Goal: Task Accomplishment & Management: Manage account settings

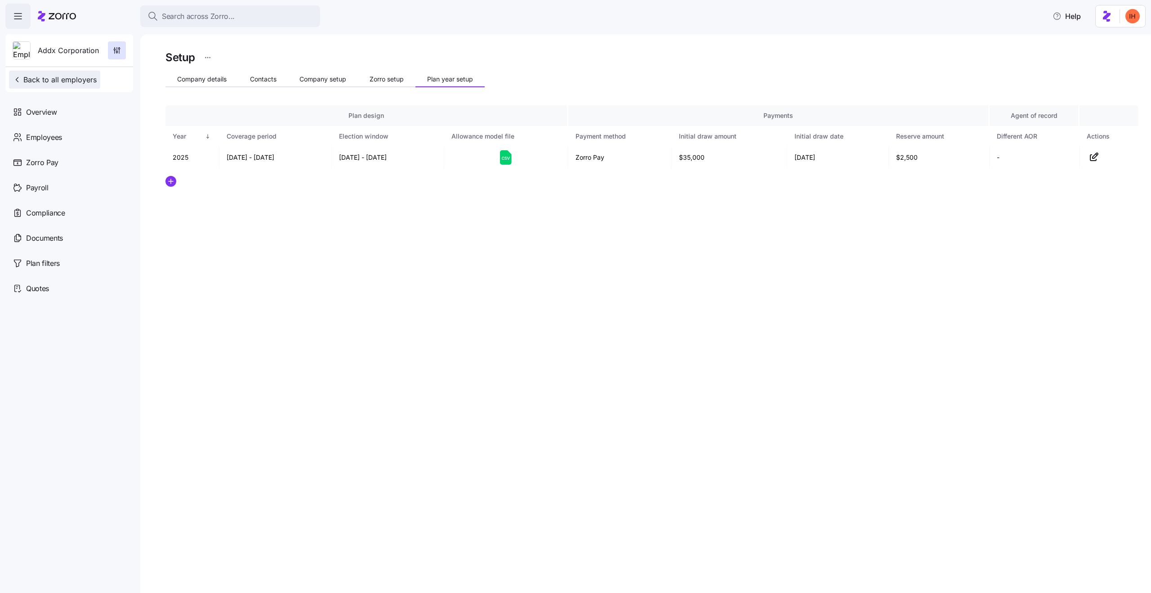
click at [72, 76] on span "Back to all employers" at bounding box center [55, 79] width 84 height 11
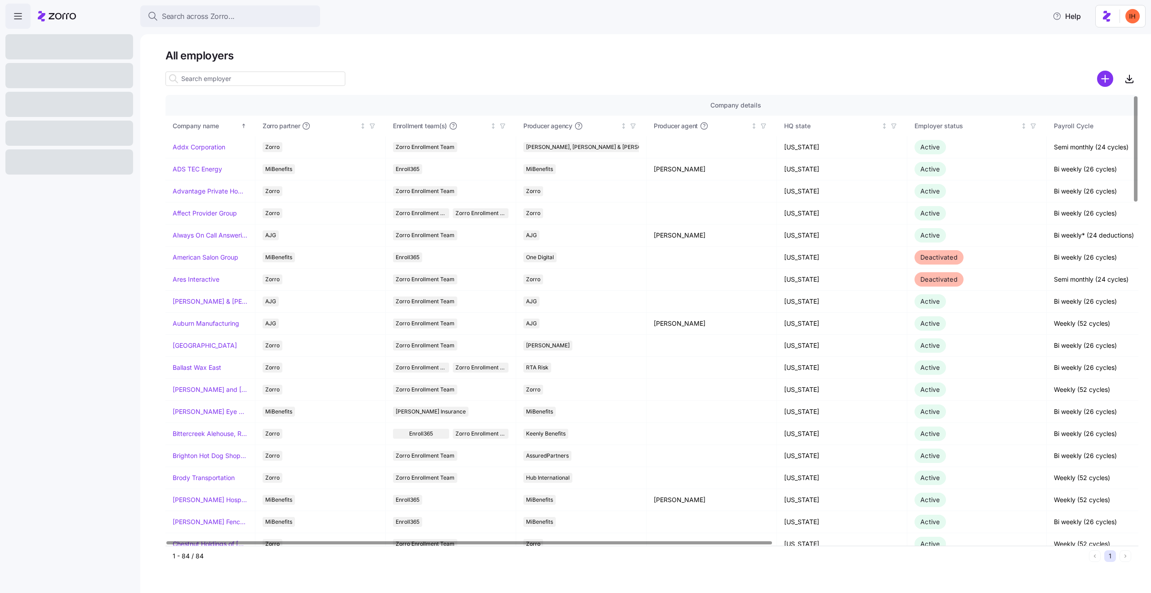
click at [235, 81] on input at bounding box center [256, 79] width 180 height 14
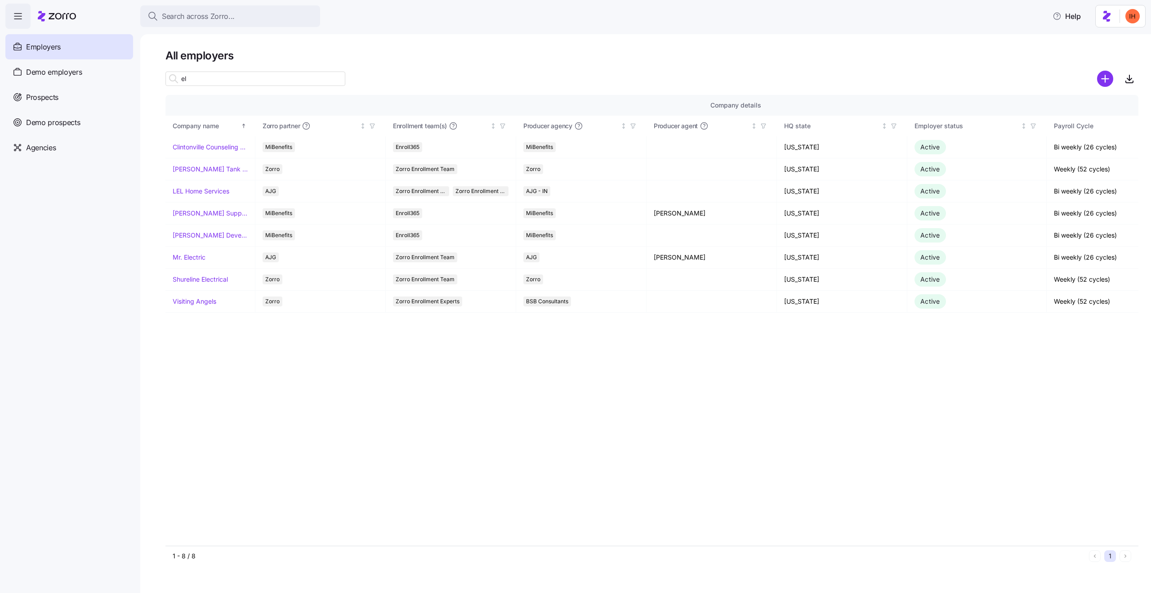
type input "e"
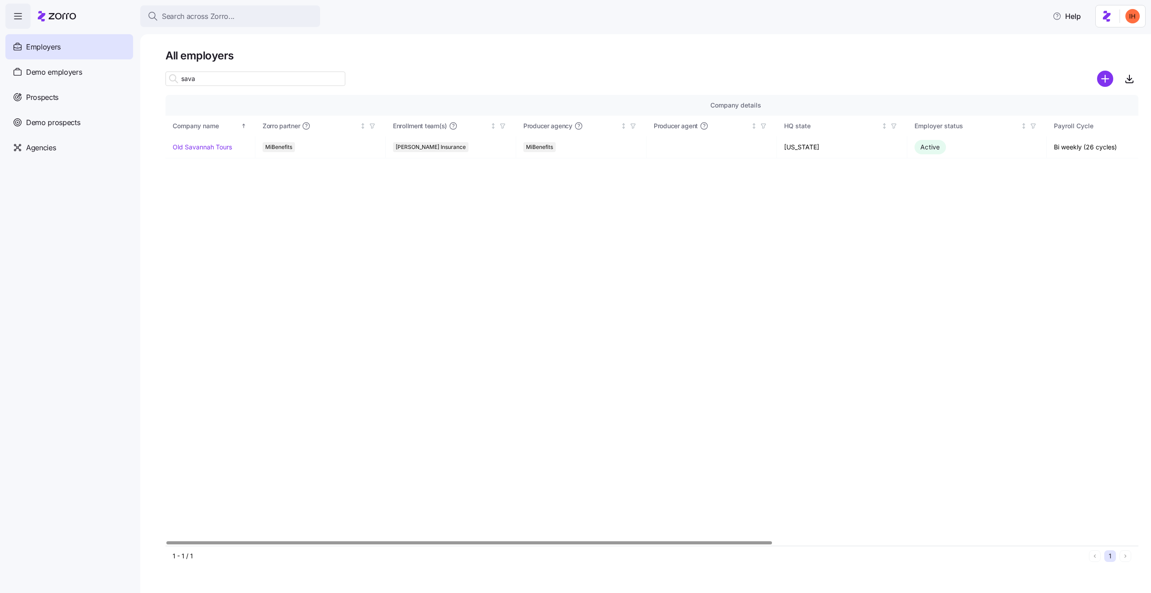
type input "sava"
click at [220, 148] on link "Old Savannah Tours" at bounding box center [202, 147] width 59 height 9
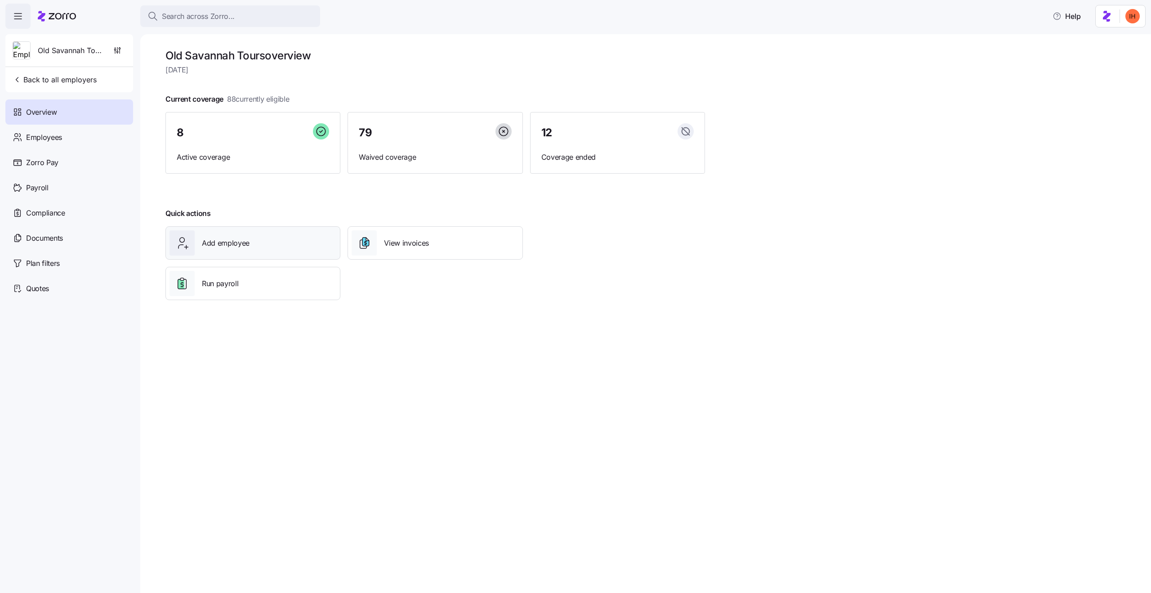
click at [249, 238] on span "Add employee" at bounding box center [226, 242] width 48 height 11
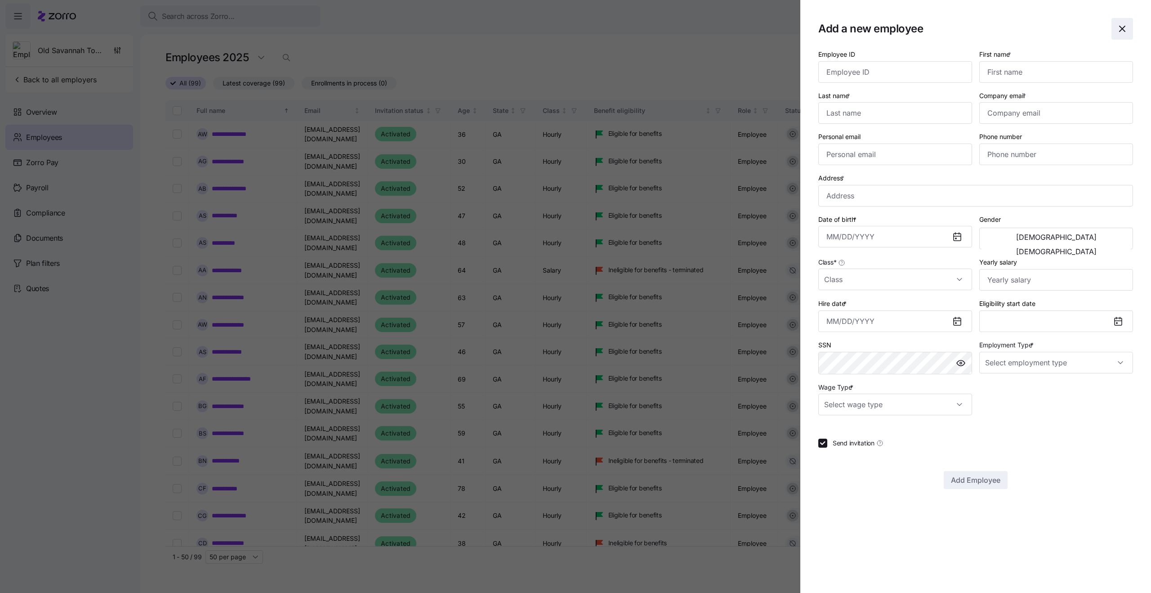
click at [1122, 26] on icon "button" at bounding box center [1122, 28] width 11 height 11
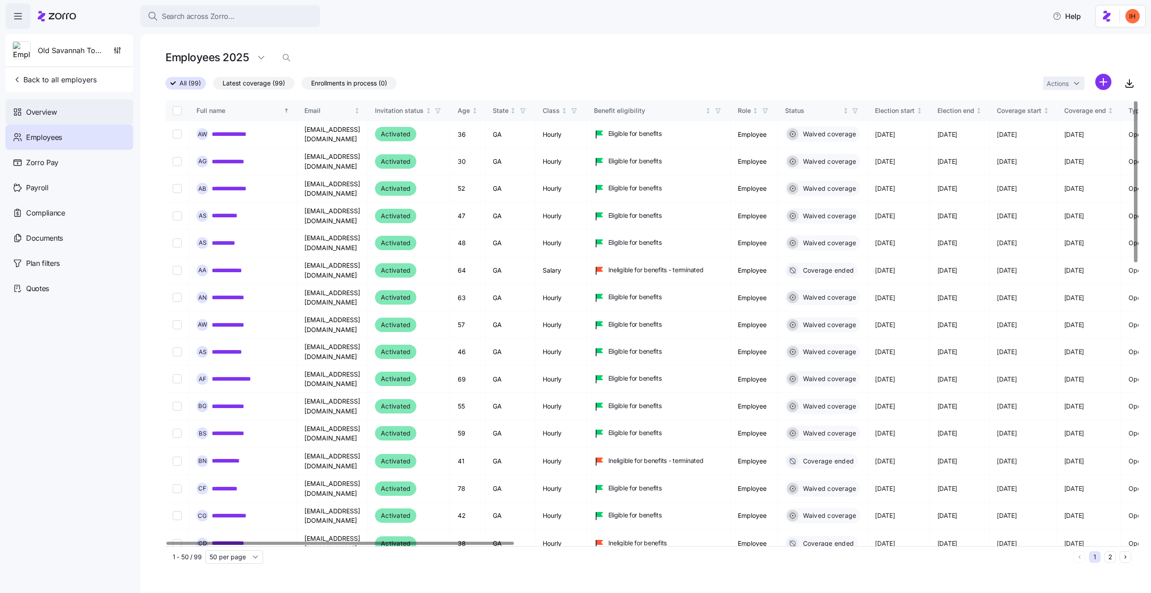
click at [43, 113] on span "Overview" at bounding box center [41, 112] width 31 height 11
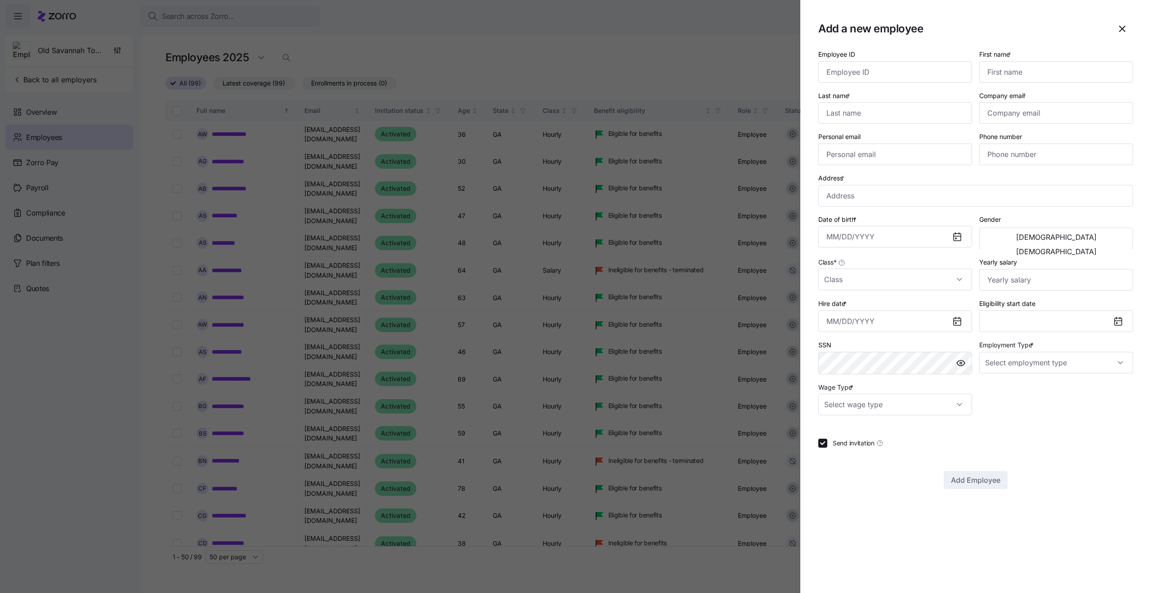
click at [536, 2] on div at bounding box center [575, 296] width 1151 height 593
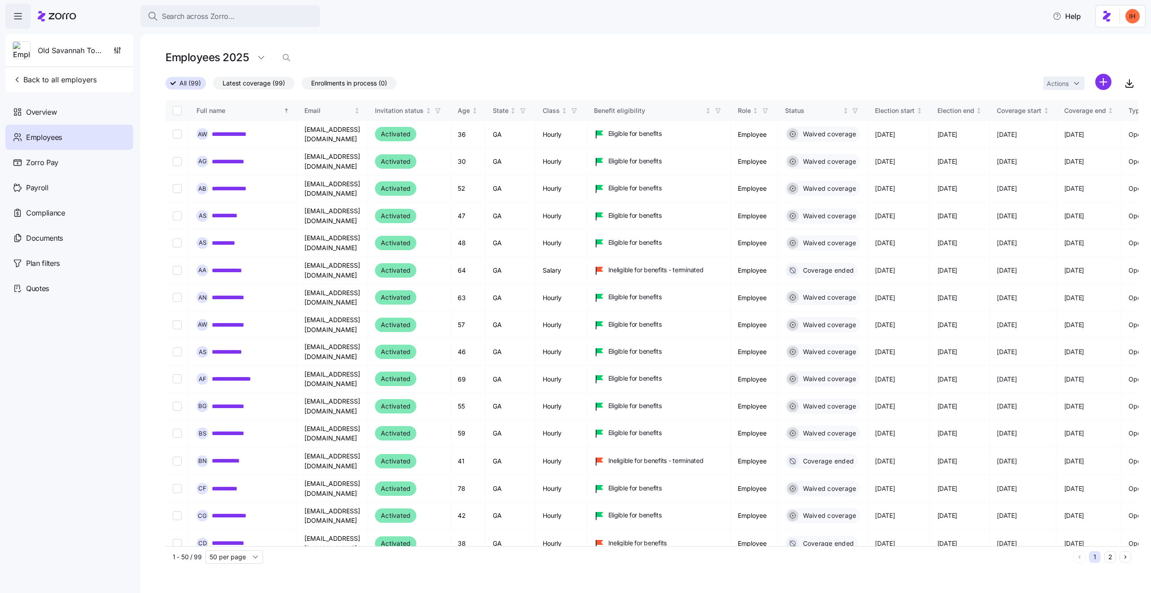
click at [345, 48] on div "**********" at bounding box center [645, 313] width 1011 height 559
click at [65, 79] on span "Back to all employers" at bounding box center [55, 79] width 84 height 11
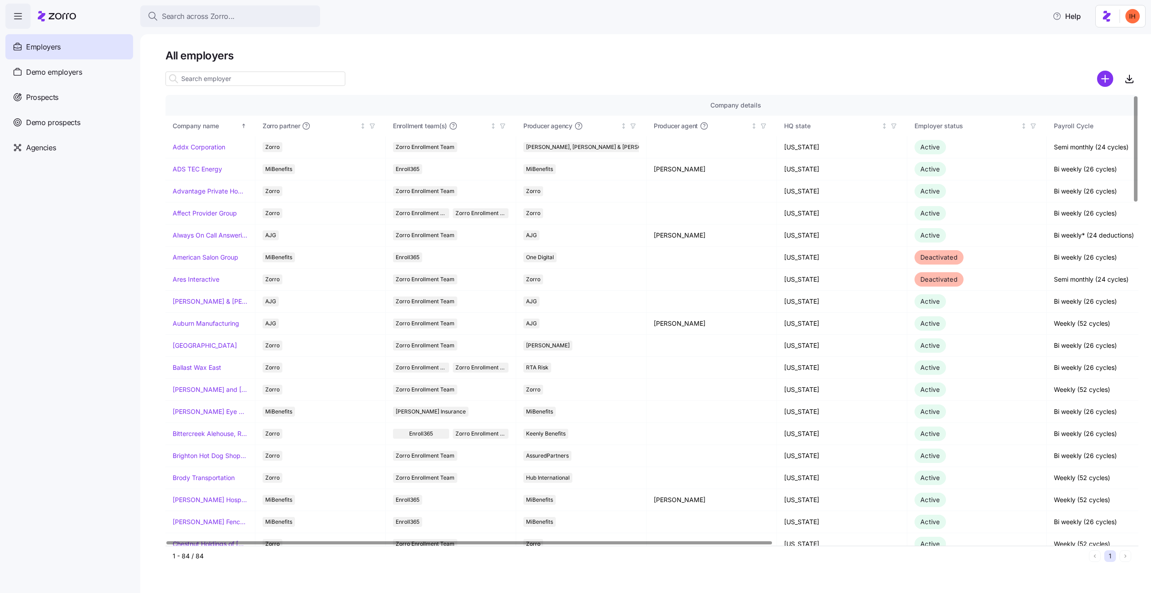
click at [208, 76] on input at bounding box center [256, 79] width 180 height 14
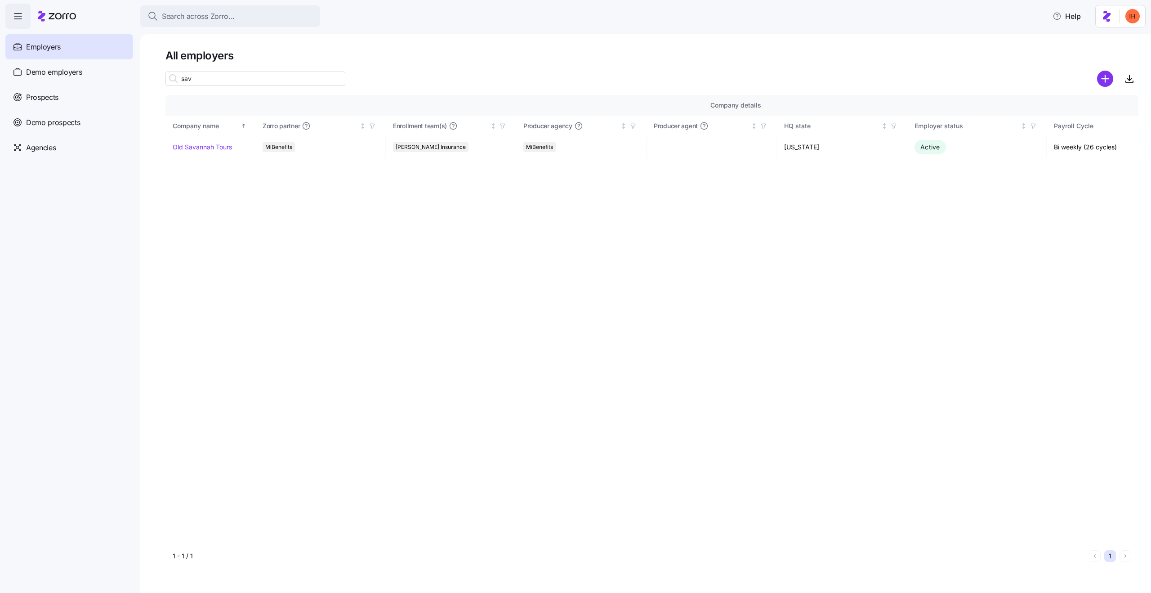
type input "sava"
click at [250, 82] on input "sava" at bounding box center [256, 79] width 180 height 14
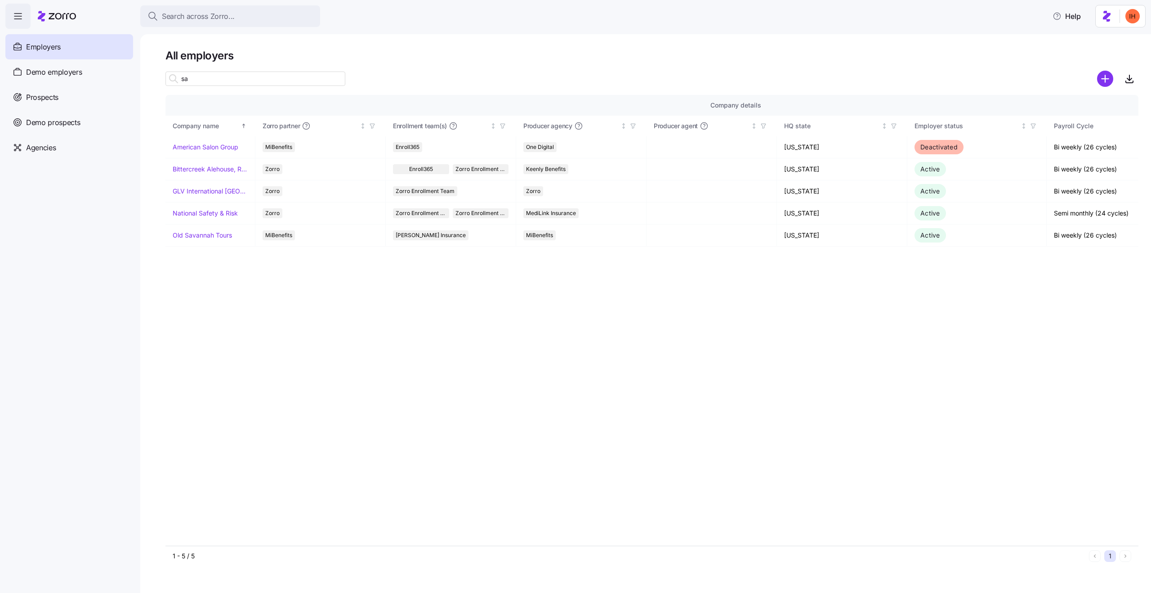
type input "s"
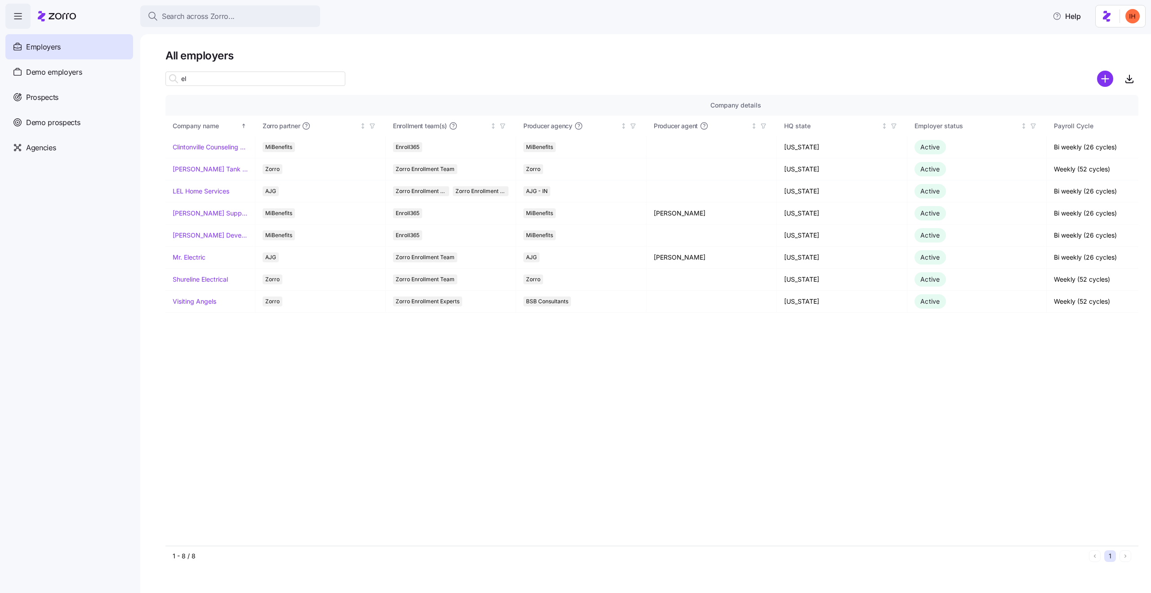
type input "e"
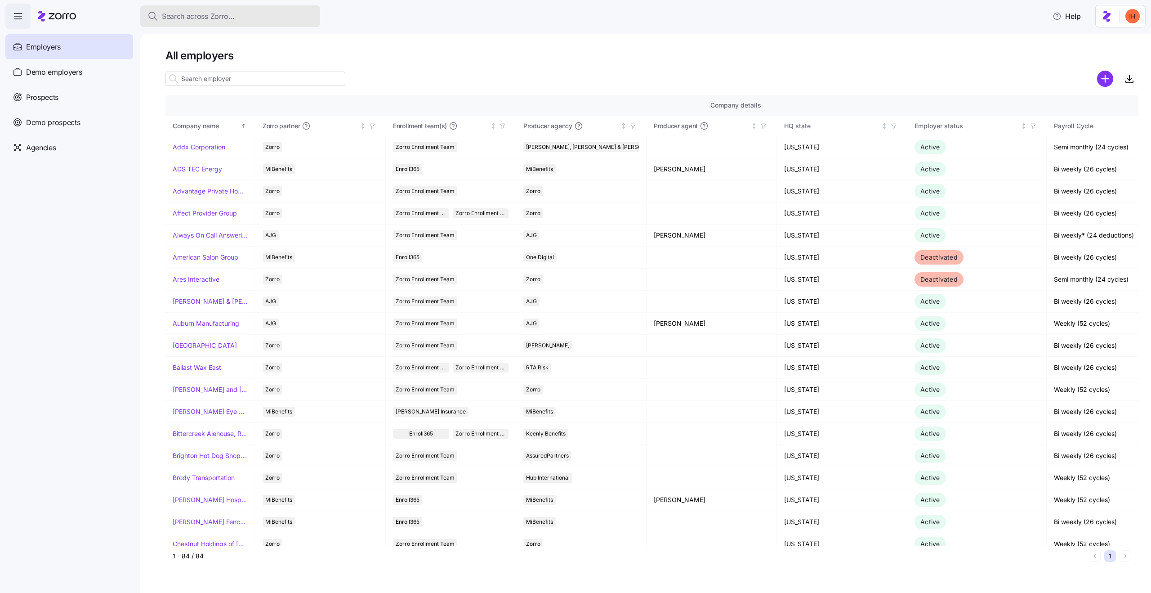
click at [179, 21] on span "Search across Zorro..." at bounding box center [198, 16] width 73 height 11
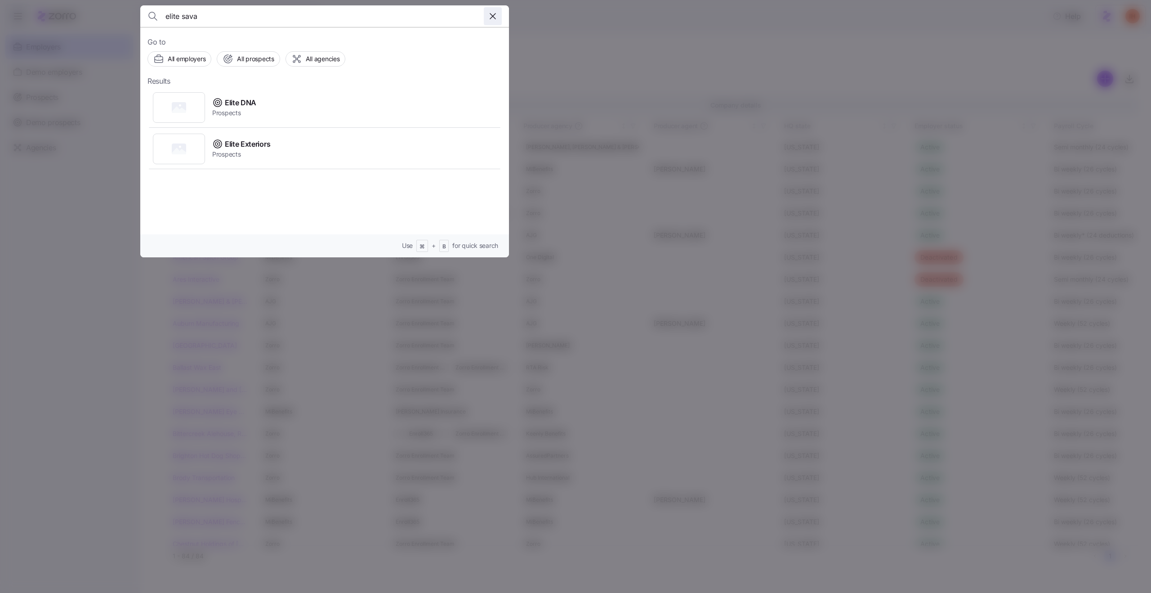
type input "elite sava"
click at [489, 17] on icon "button" at bounding box center [493, 16] width 11 height 11
click at [606, 152] on div at bounding box center [575, 296] width 1151 height 593
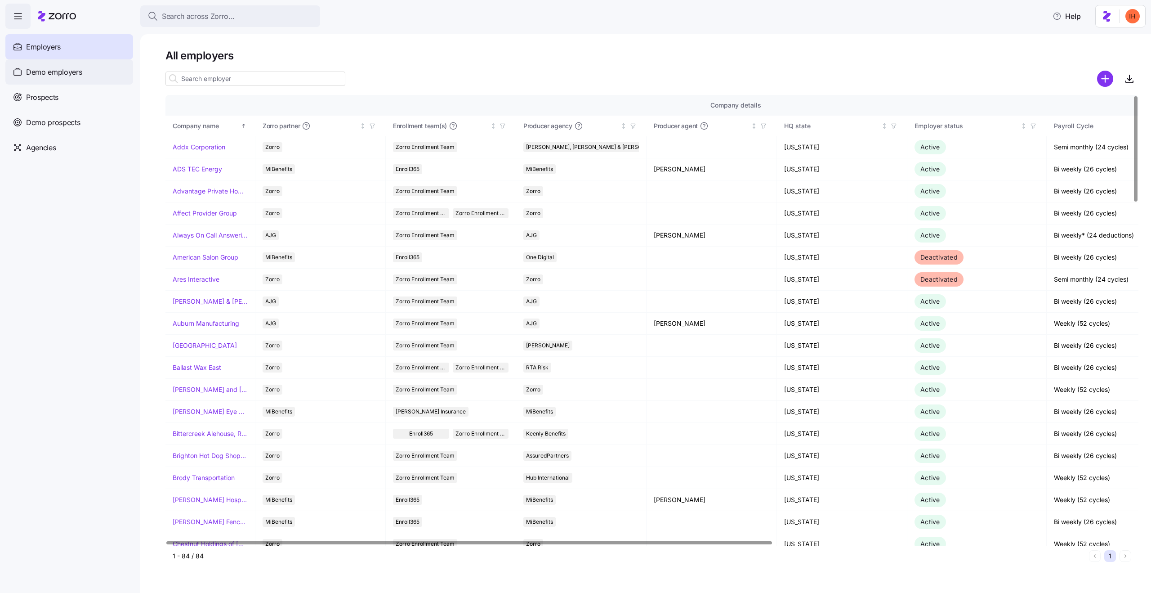
click at [64, 78] on div "Demo employers" at bounding box center [69, 71] width 128 height 25
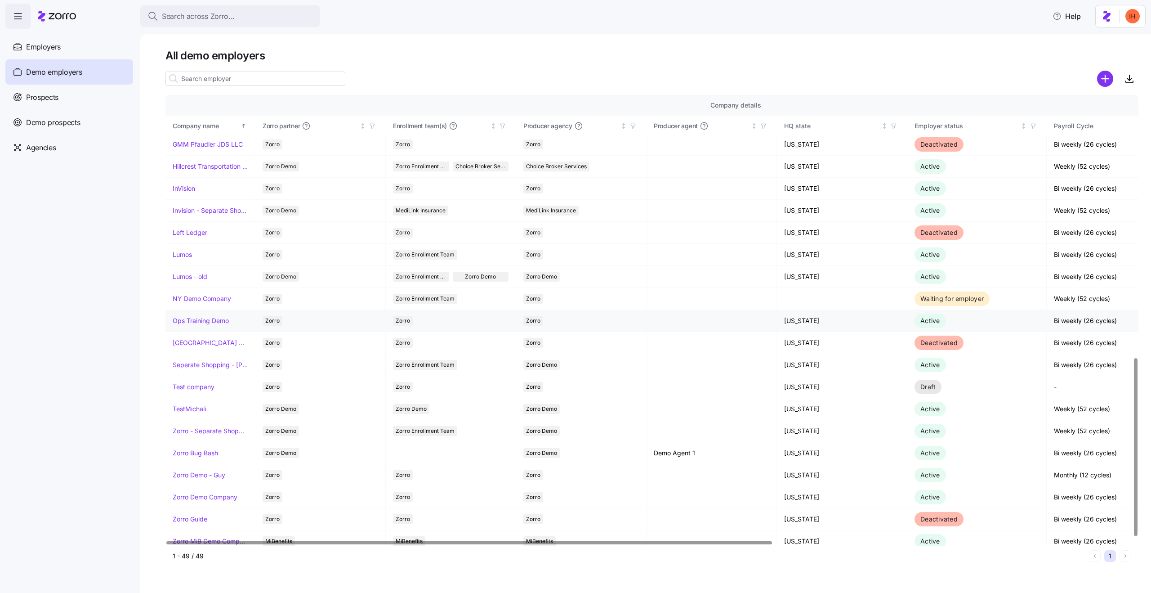
scroll to position [662, 0]
click at [174, 256] on link "Lumos" at bounding box center [182, 256] width 19 height 9
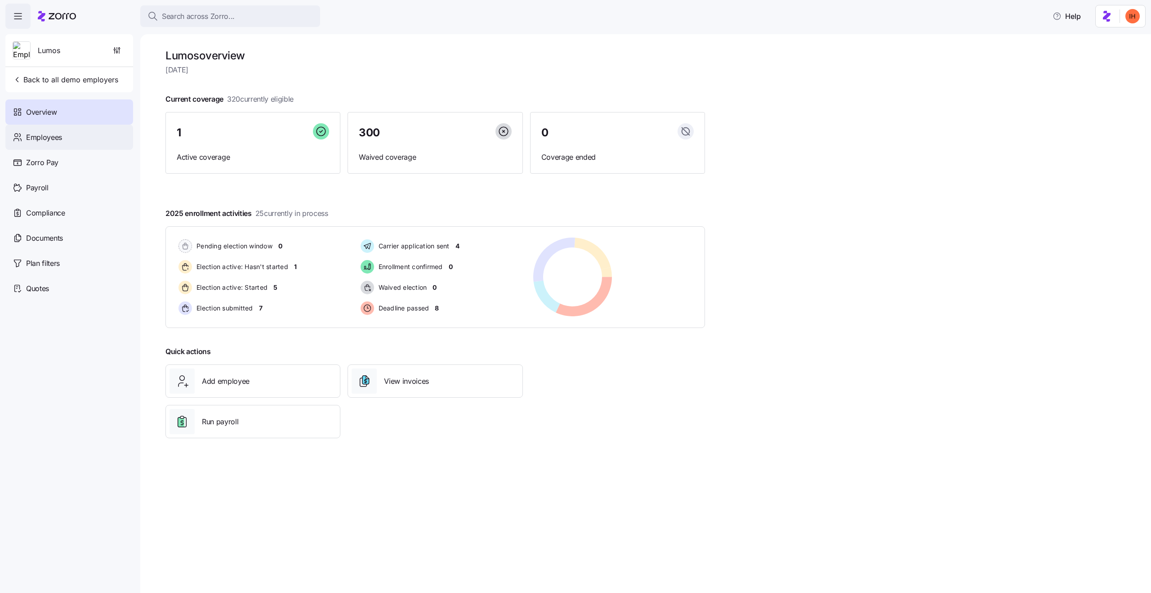
click at [83, 134] on div "Employees" at bounding box center [69, 137] width 128 height 25
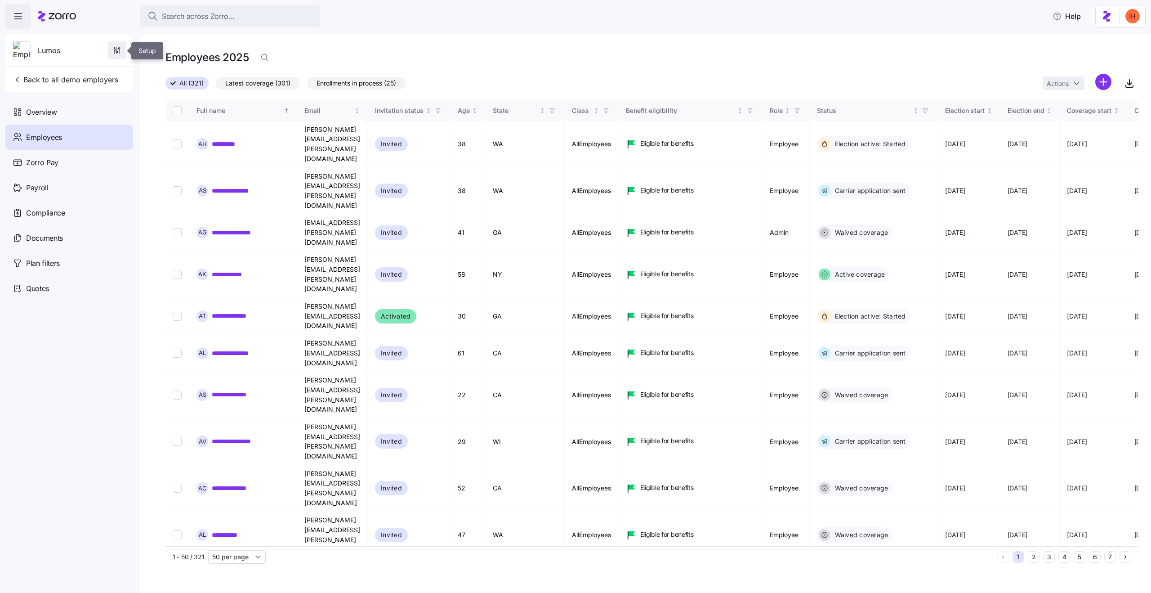
click at [116, 54] on icon "button" at bounding box center [116, 50] width 9 height 9
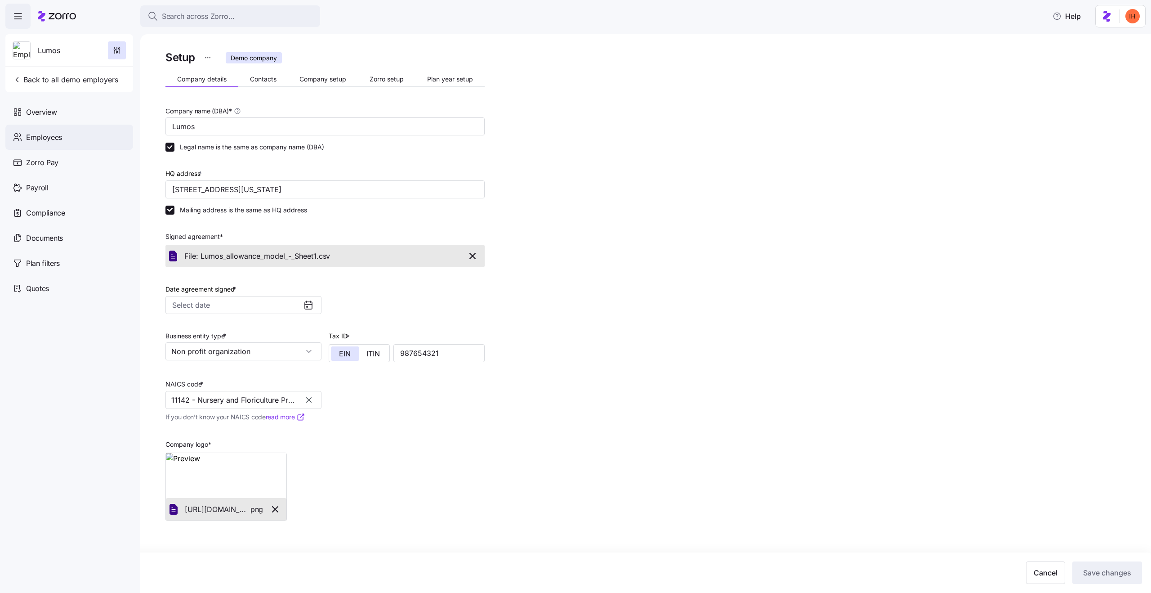
click at [74, 134] on div "Employees" at bounding box center [69, 137] width 128 height 25
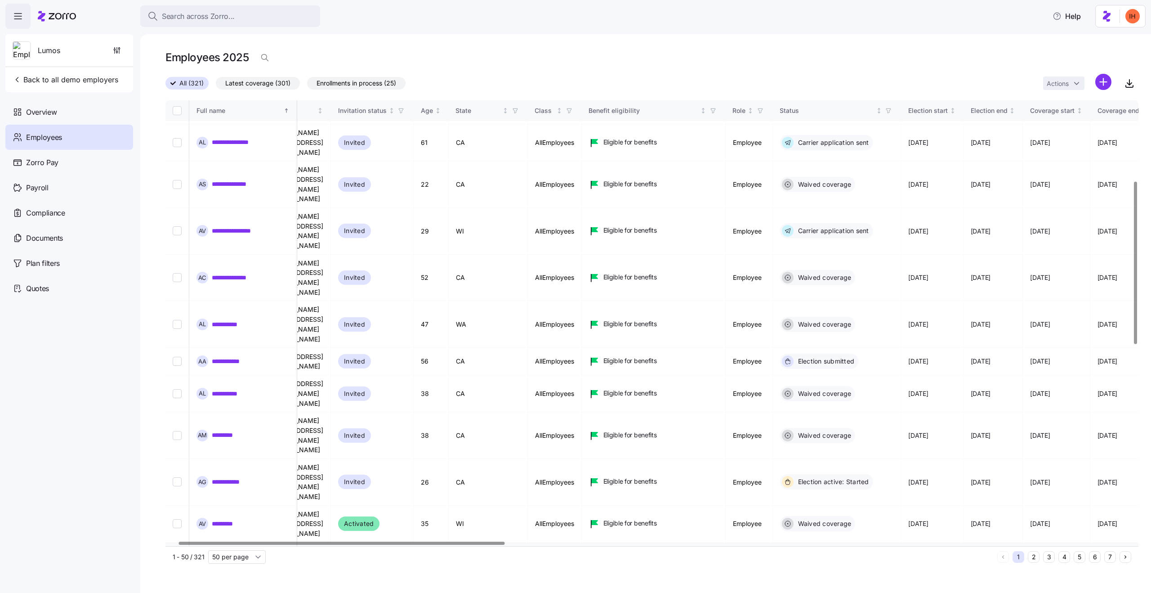
scroll to position [206, 37]
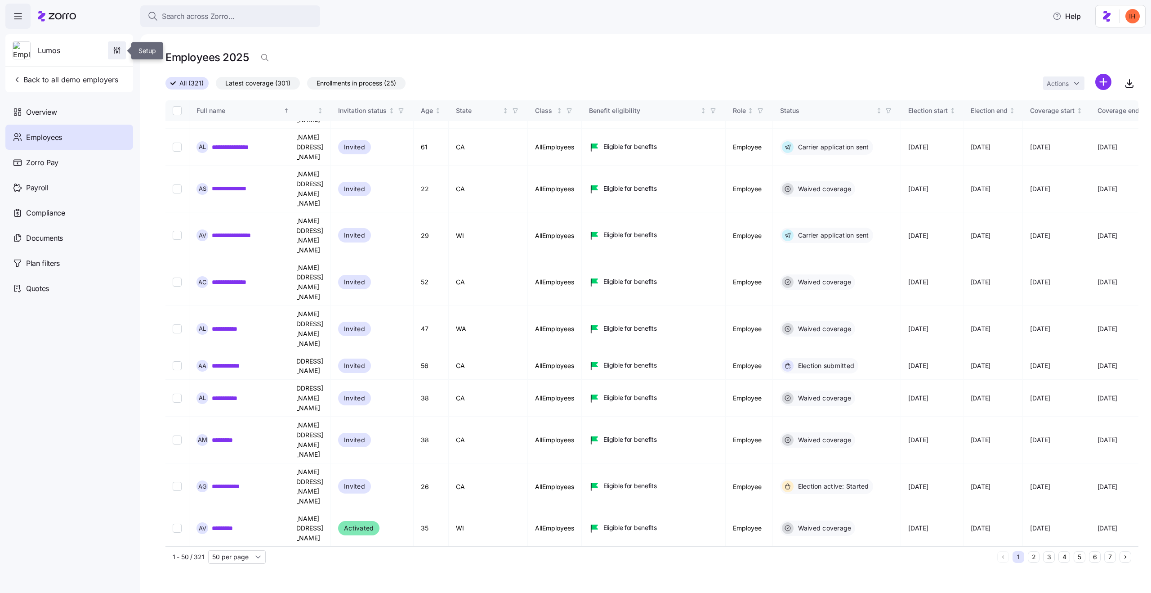
click at [120, 58] on span "button" at bounding box center [116, 50] width 17 height 17
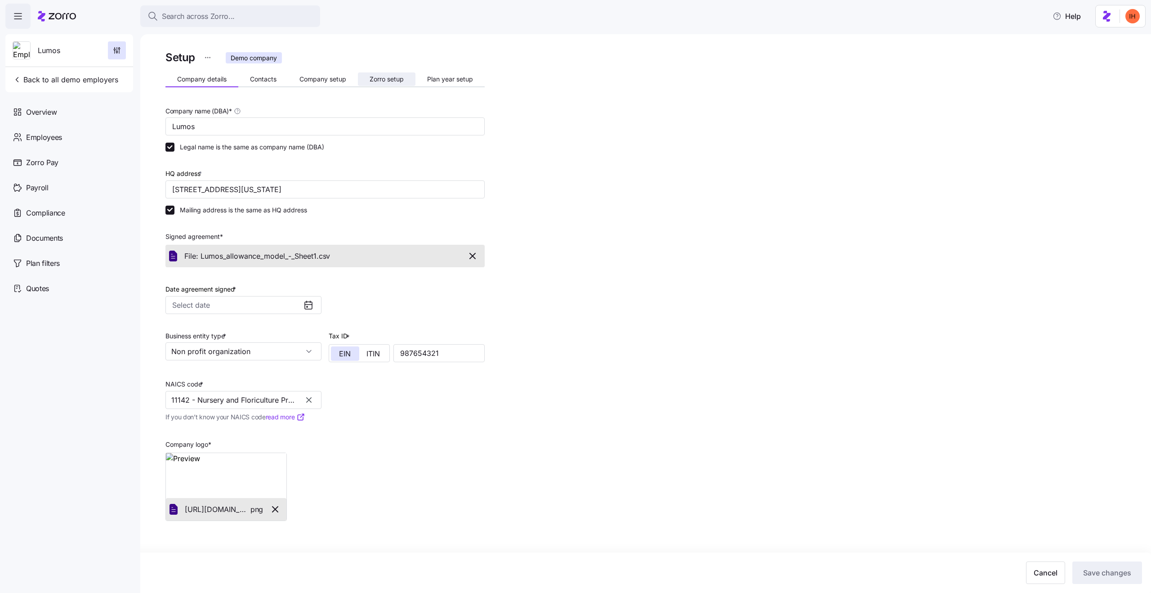
click at [379, 80] on span "Zorro setup" at bounding box center [387, 79] width 34 height 6
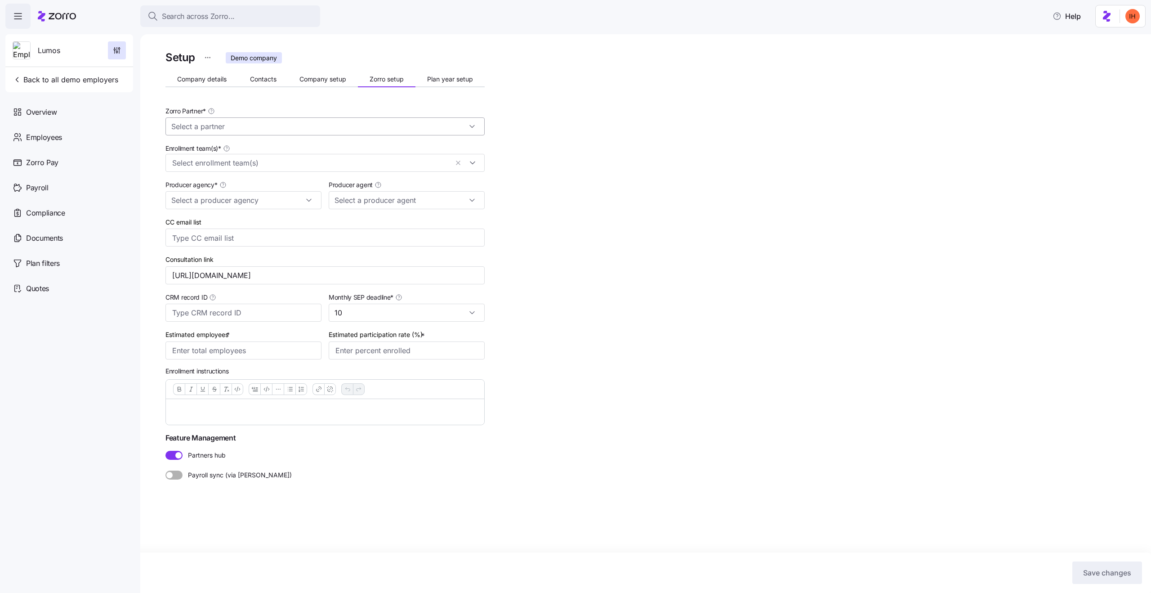
type input "Zorro"
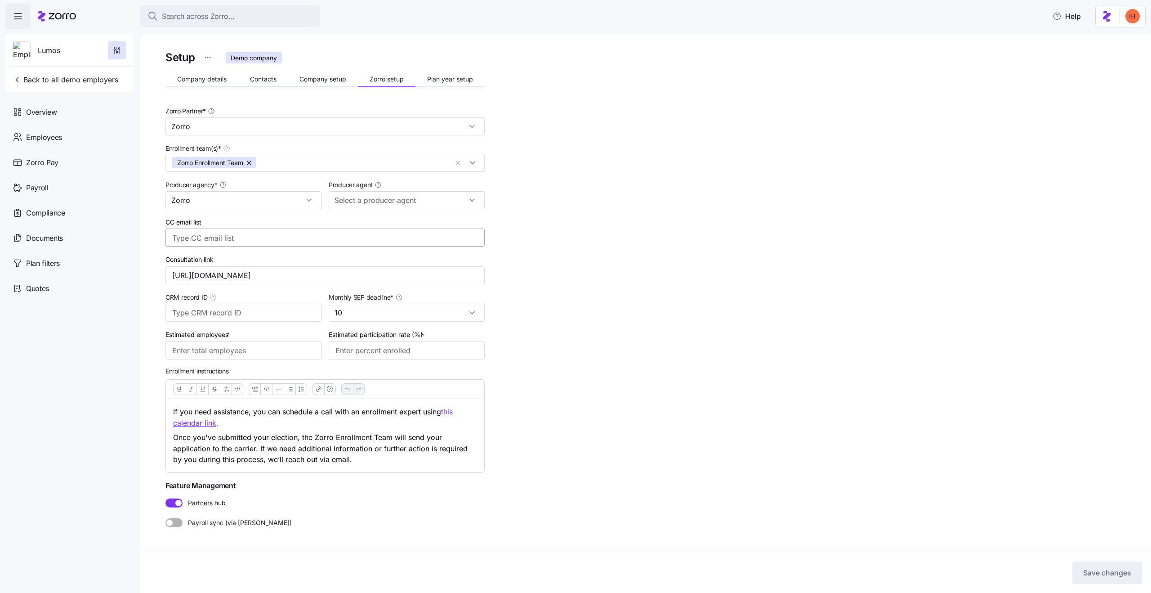
click at [249, 241] on input "CC email list" at bounding box center [316, 238] width 288 height 12
click at [262, 81] on span "Contacts" at bounding box center [263, 79] width 27 height 6
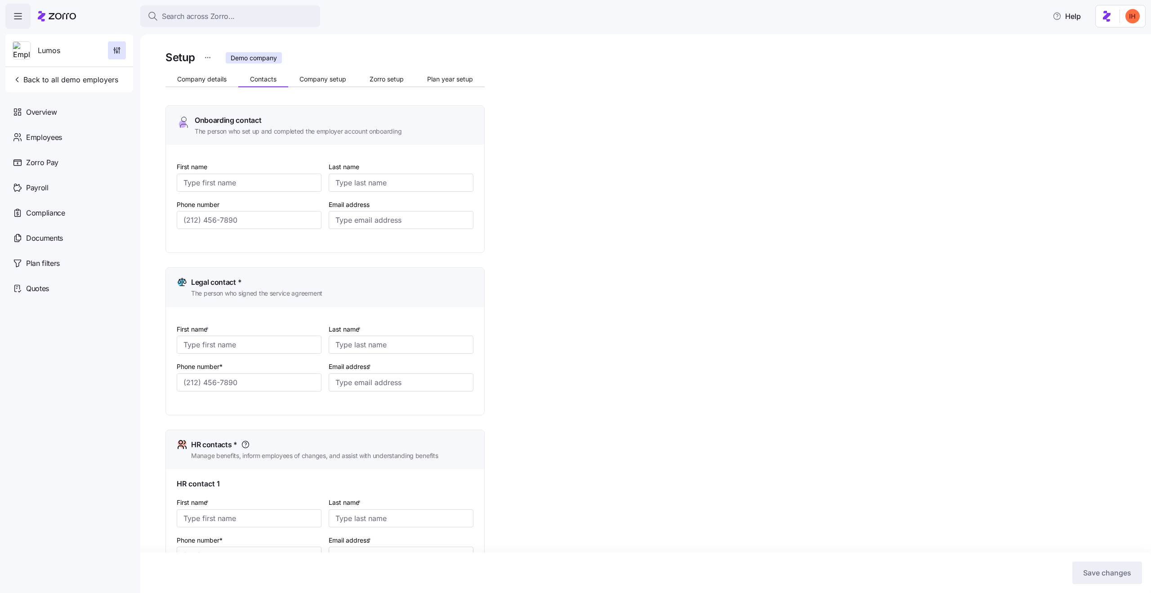
type input "[PERSON_NAME]"
type input "Doe"
type input "[EMAIL_ADDRESS][DOMAIN_NAME]"
type input "[PERSON_NAME]"
type input "Doe"
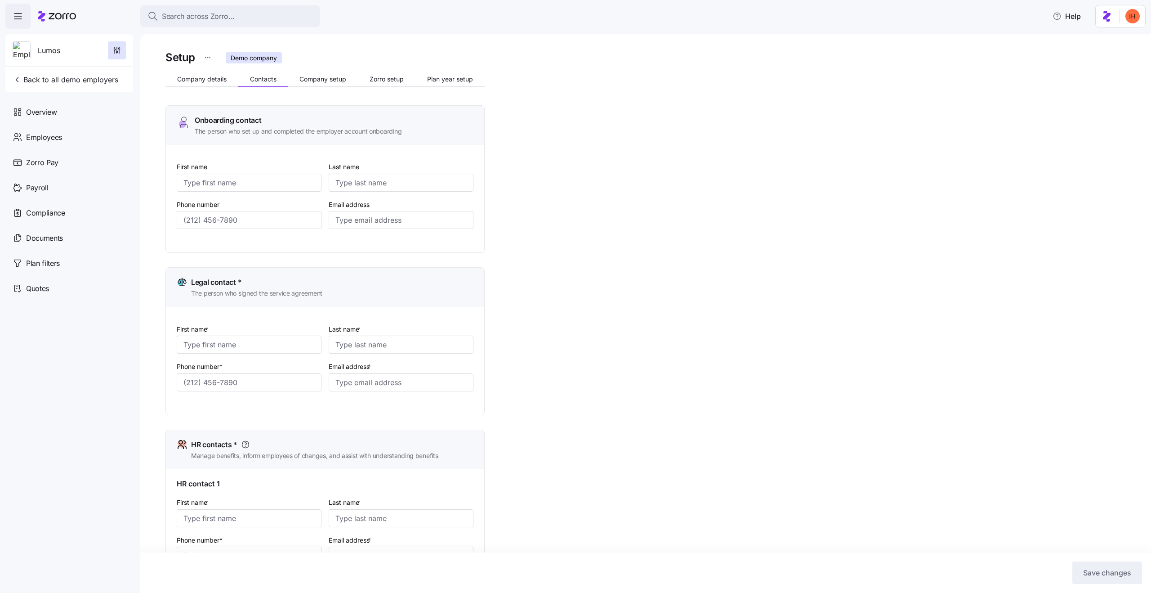
type input "[PERSON_NAME][EMAIL_ADDRESS][PERSON_NAME][DOMAIN_NAME]"
type input "[PERSON_NAME]"
type input "Doe"
type input "[PERSON_NAME][EMAIL_ADDRESS][PERSON_NAME][DOMAIN_NAME]"
type input "[PERSON_NAME]"
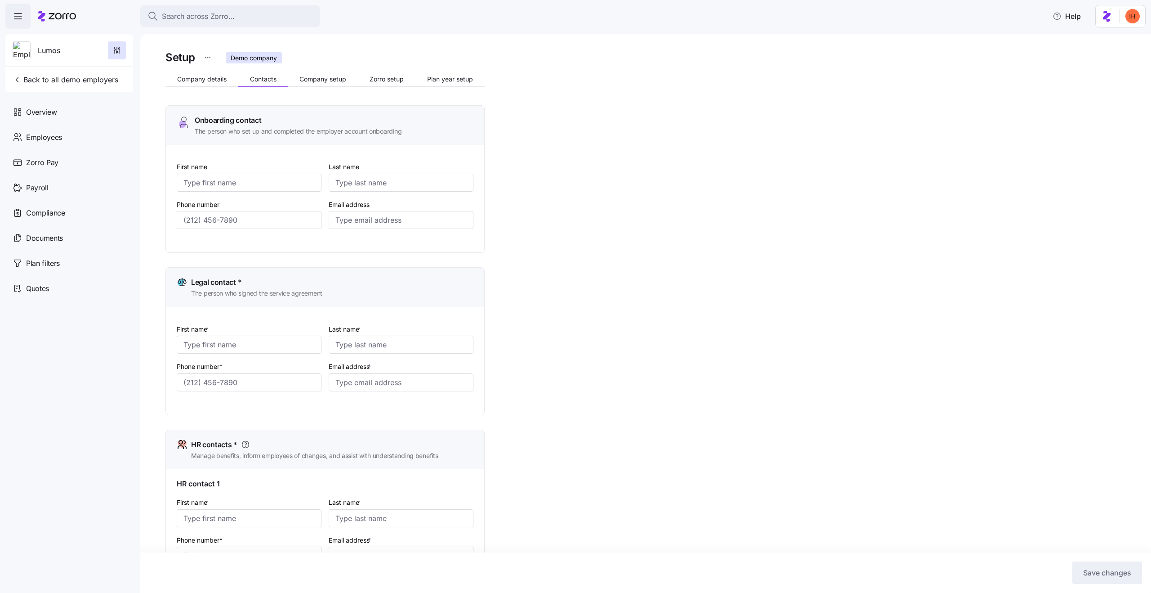
type input "Doe"
type input "[PERSON_NAME][EMAIL_ADDRESS][PERSON_NAME][DOMAIN_NAME]"
type input "[PHONE_NUMBER]"
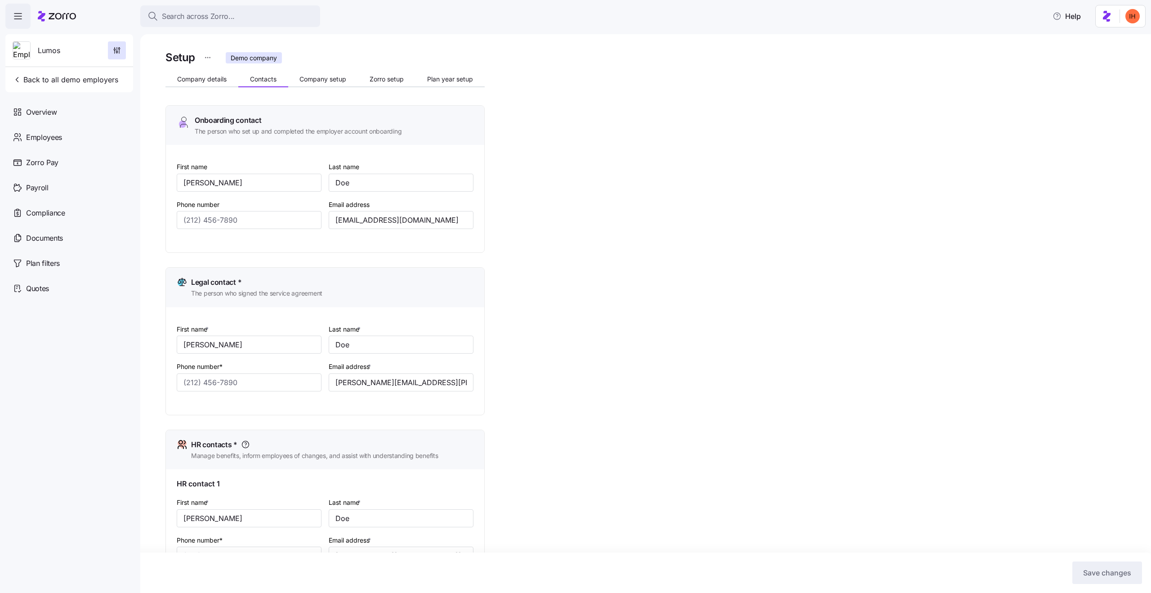
type input "[PHONE_NUMBER]"
click at [447, 81] on span "Plan year setup" at bounding box center [450, 79] width 46 height 6
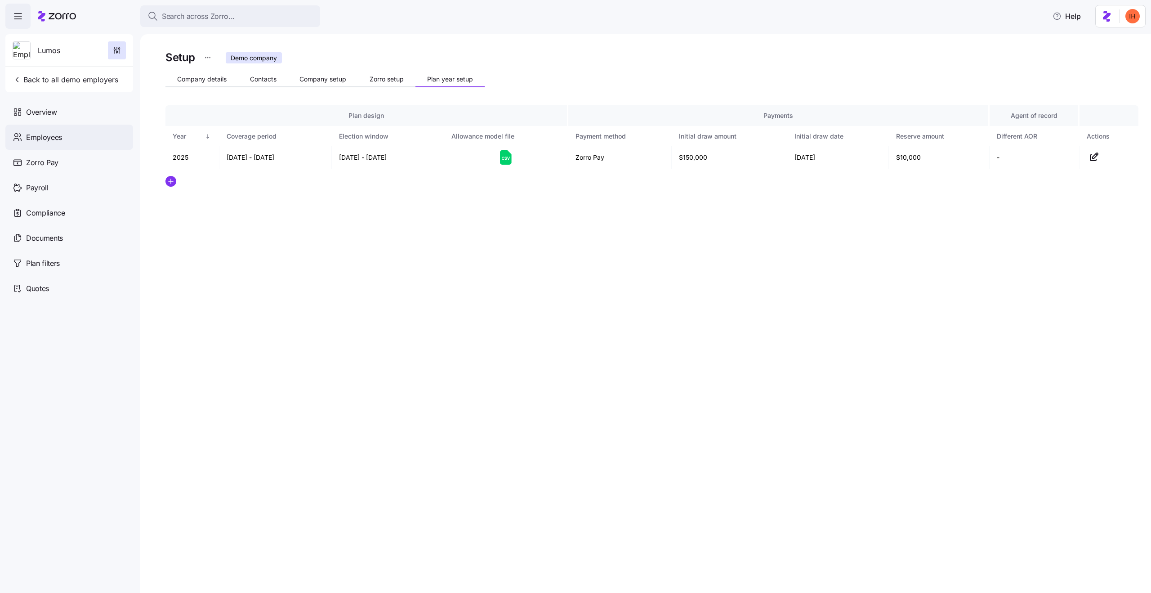
click at [55, 134] on span "Employees" at bounding box center [44, 137] width 36 height 11
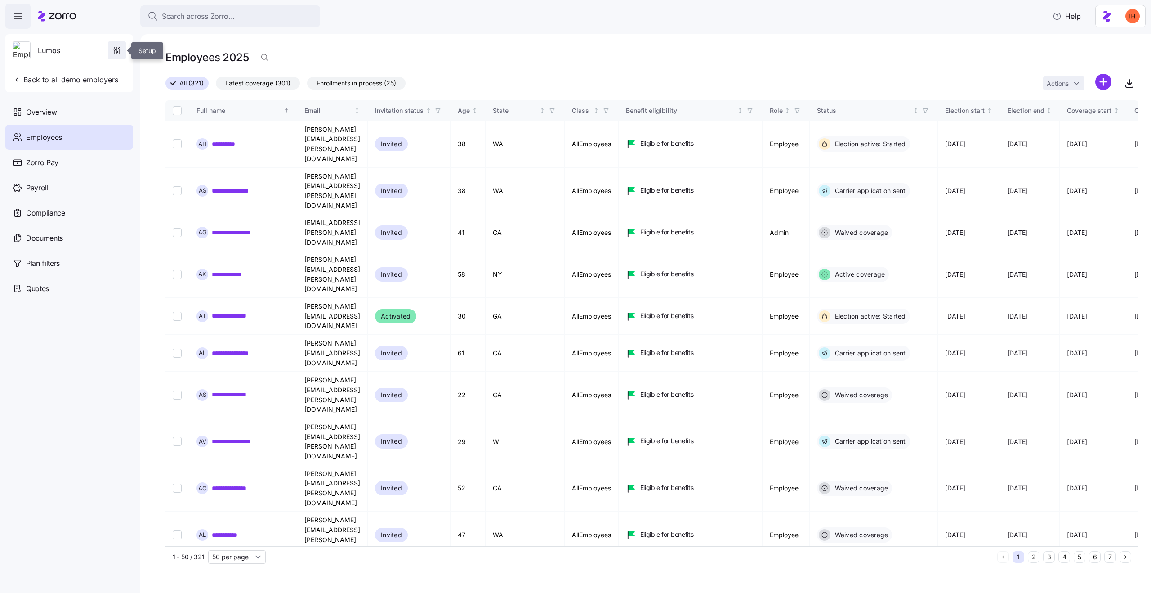
click at [113, 52] on icon "button" at bounding box center [116, 50] width 9 height 9
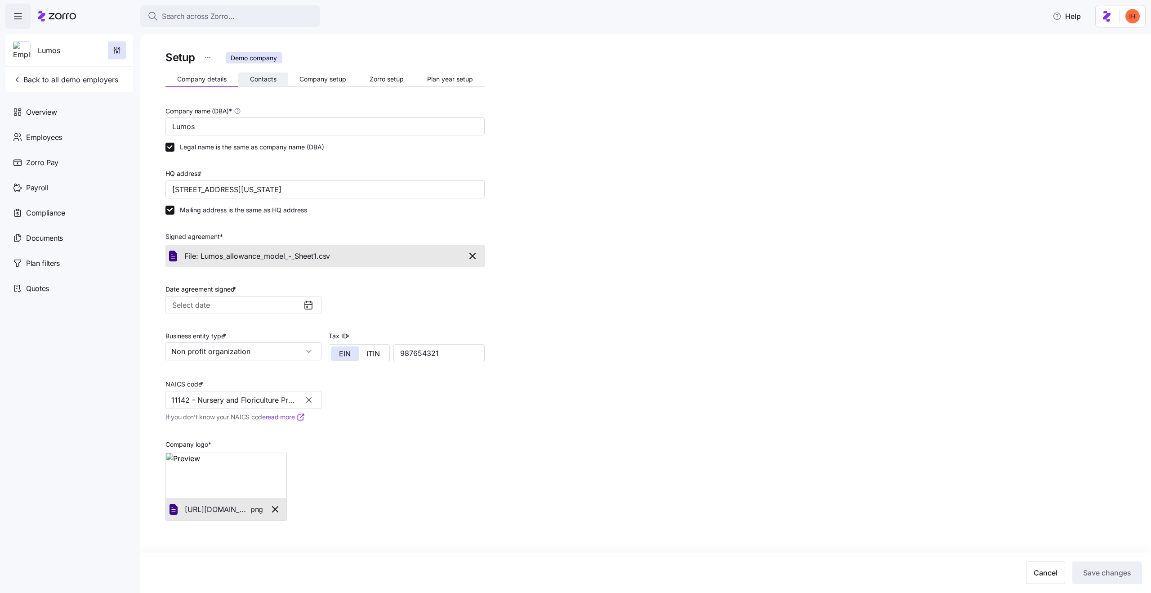
click at [255, 76] on span "Contacts" at bounding box center [263, 79] width 27 height 6
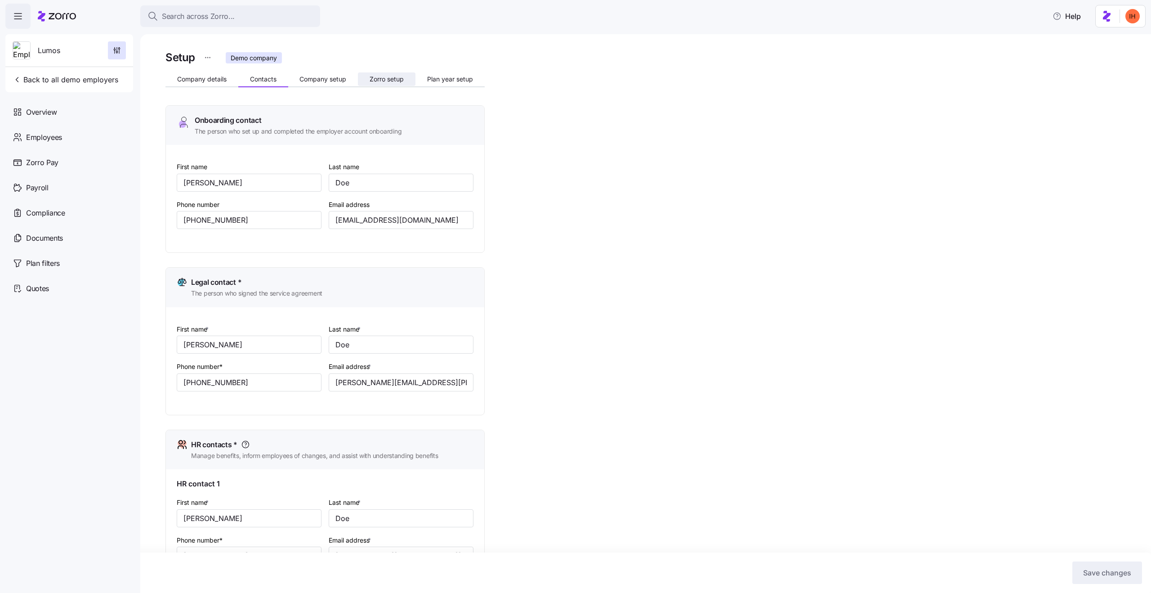
click at [383, 78] on span "Zorro setup" at bounding box center [387, 79] width 34 height 6
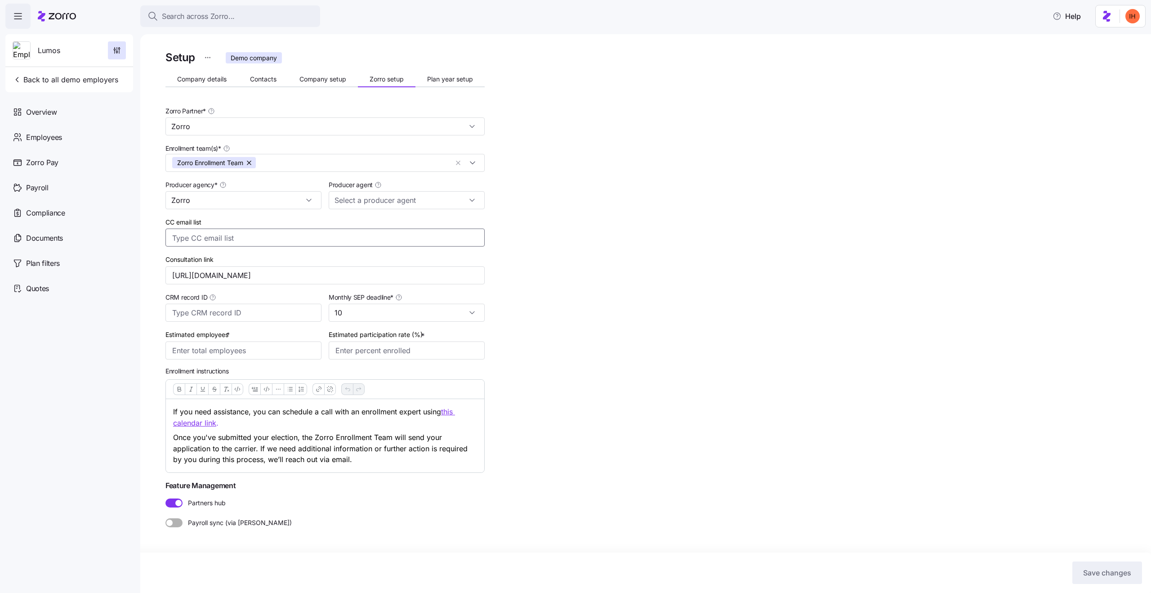
click at [239, 235] on input "CC email list" at bounding box center [316, 238] width 288 height 12
click at [362, 202] on input "Producer agent" at bounding box center [407, 200] width 156 height 18
click at [252, 198] on input "Zorro" at bounding box center [244, 200] width 156 height 18
click at [656, 204] on div "Setup Demo company Company details Contacts Company setup Zorro setup Plan year…" at bounding box center [652, 310] width 973 height 522
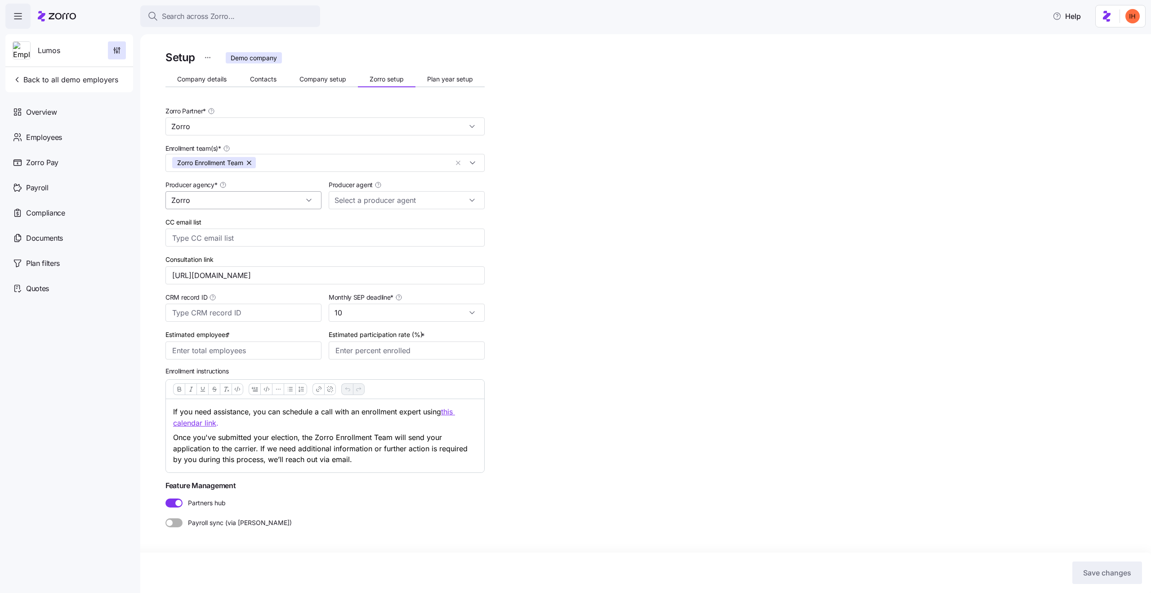
click at [255, 199] on input "Zorro" at bounding box center [244, 200] width 156 height 18
click at [627, 270] on div "Setup Demo company Company details Contacts Company setup Zorro setup Plan year…" at bounding box center [652, 310] width 973 height 522
click at [270, 205] on input "Zorro" at bounding box center [244, 200] width 156 height 18
click at [403, 204] on input "Producer agent" at bounding box center [407, 200] width 156 height 18
click at [606, 307] on div "Setup Demo company Company details Contacts Company setup Zorro setup Plan year…" at bounding box center [652, 310] width 973 height 522
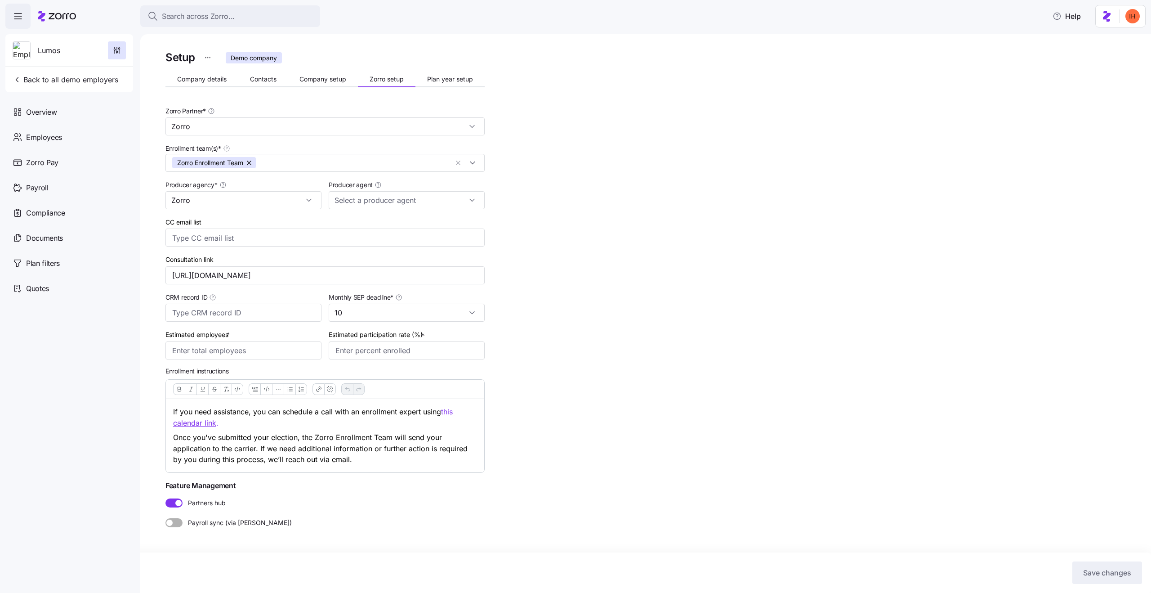
click at [203, 522] on span "Payroll sync (via [PERSON_NAME])" at bounding box center [237, 522] width 109 height 9
click at [166, 518] on input "Payroll sync (via [PERSON_NAME])" at bounding box center [166, 518] width 0 height 0
click at [245, 519] on span "Payroll sync (via [PERSON_NAME])" at bounding box center [237, 522] width 109 height 9
click at [166, 518] on input "Payroll sync (via [PERSON_NAME])" at bounding box center [166, 518] width 0 height 0
click at [245, 519] on span "Payroll sync (via [PERSON_NAME])" at bounding box center [237, 522] width 109 height 9
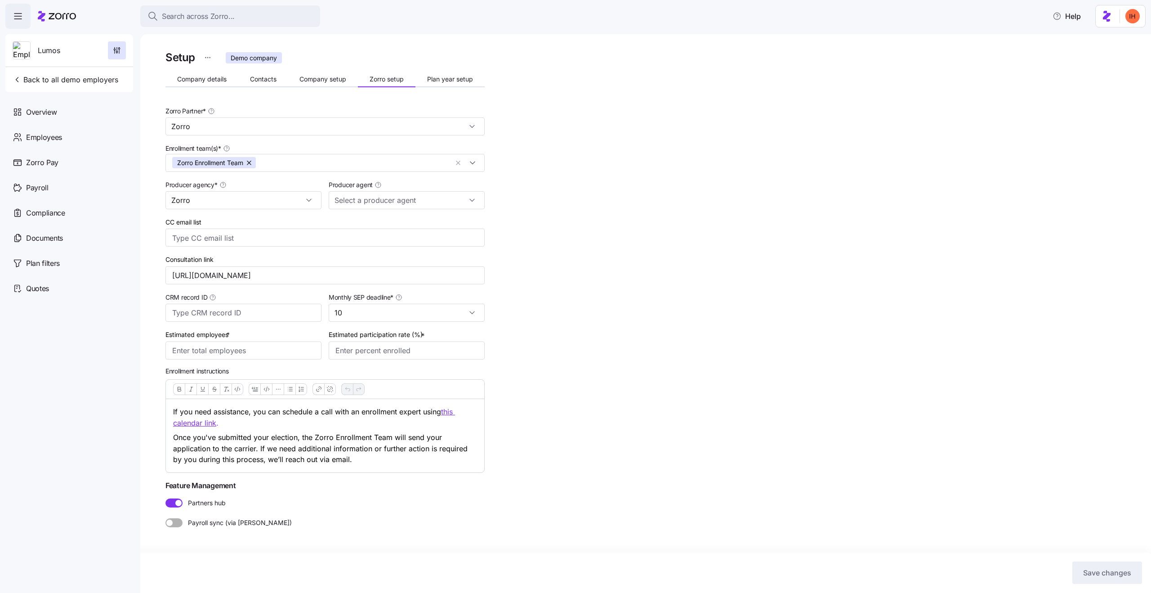
click at [166, 518] on input "Payroll sync (via [PERSON_NAME])" at bounding box center [166, 518] width 0 height 0
click at [245, 519] on span "Payroll sync (via [PERSON_NAME])" at bounding box center [237, 522] width 109 height 9
click at [166, 518] on input "Payroll sync (via [PERSON_NAME])" at bounding box center [166, 518] width 0 height 0
click at [245, 519] on span "Payroll sync (via [PERSON_NAME])" at bounding box center [237, 522] width 109 height 9
click at [166, 518] on input "Payroll sync (via [PERSON_NAME])" at bounding box center [166, 518] width 0 height 0
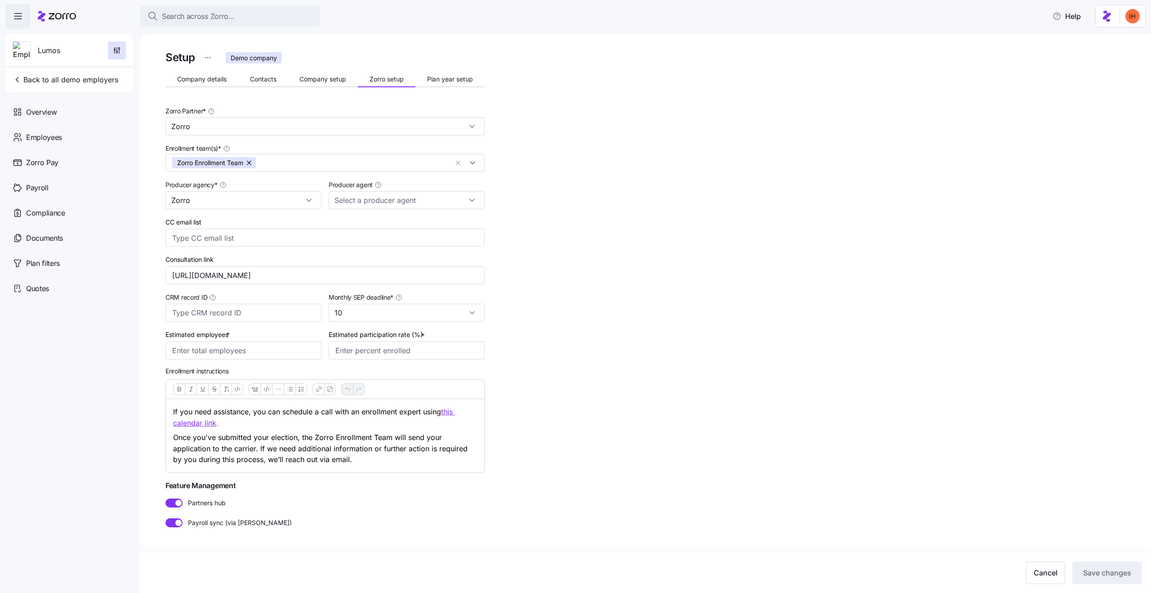
click at [245, 519] on span "Payroll sync (via [PERSON_NAME])" at bounding box center [237, 522] width 109 height 9
click at [166, 518] on input "Payroll sync (via [PERSON_NAME])" at bounding box center [166, 518] width 0 height 0
click at [204, 502] on span "Partners hub" at bounding box center [204, 502] width 43 height 9
click at [166, 498] on input "Partners hub" at bounding box center [166, 498] width 0 height 0
click at [205, 502] on span "Partners hub" at bounding box center [204, 502] width 43 height 9
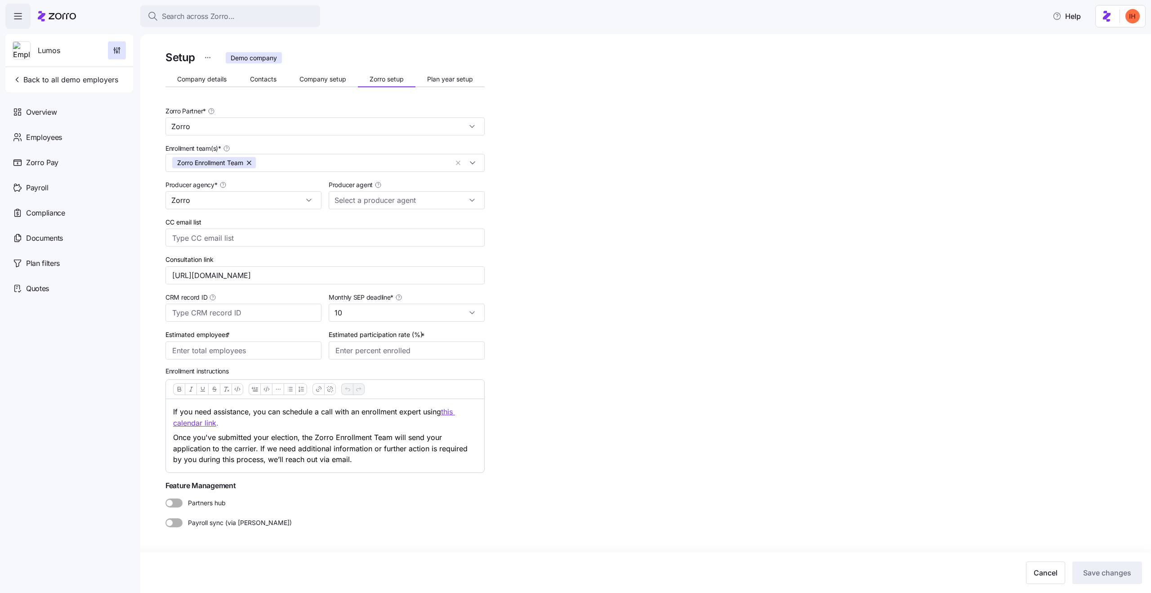
click at [166, 498] on input "Partners hub" at bounding box center [166, 498] width 0 height 0
click at [488, 536] on div "Setup Demo company Company details Contacts Company setup Zorro setup Plan year…" at bounding box center [652, 310] width 973 height 522
click at [280, 505] on label "Partners hub" at bounding box center [325, 502] width 319 height 9
click at [166, 498] on input "Partners hub" at bounding box center [166, 498] width 0 height 0
click at [174, 523] on span at bounding box center [178, 522] width 11 height 9
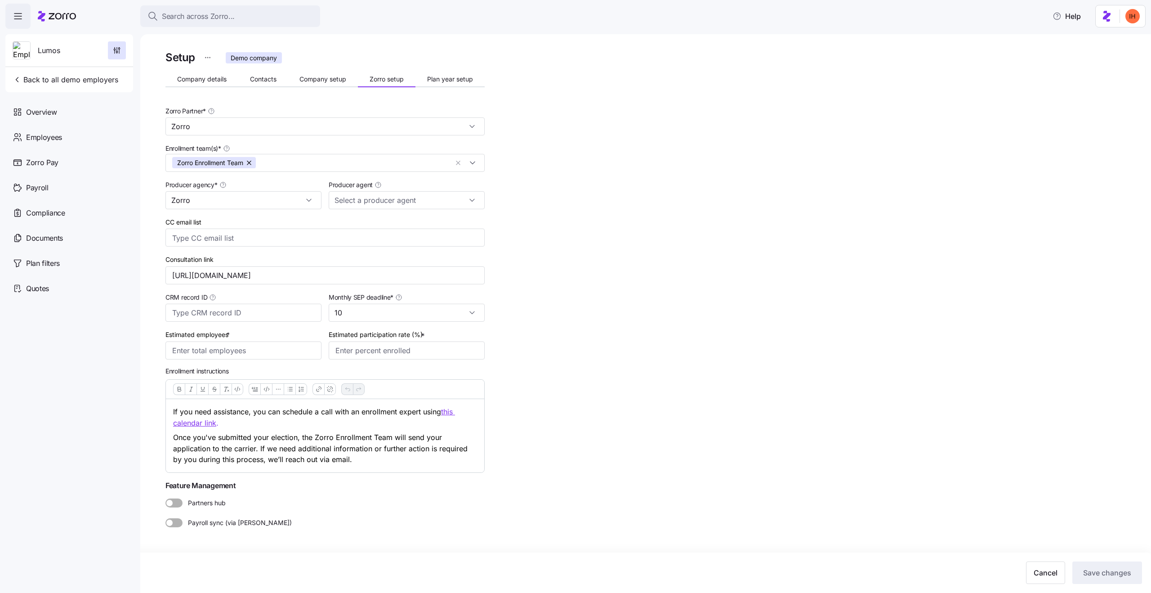
click at [166, 518] on input "Payroll sync (via [PERSON_NAME])" at bounding box center [166, 518] width 0 height 0
click at [174, 523] on span at bounding box center [171, 522] width 11 height 9
click at [166, 518] on input "Payroll sync (via [PERSON_NAME])" at bounding box center [166, 518] width 0 height 0
click at [177, 500] on span at bounding box center [178, 502] width 11 height 9
click at [166, 498] on input "Partners hub" at bounding box center [166, 498] width 0 height 0
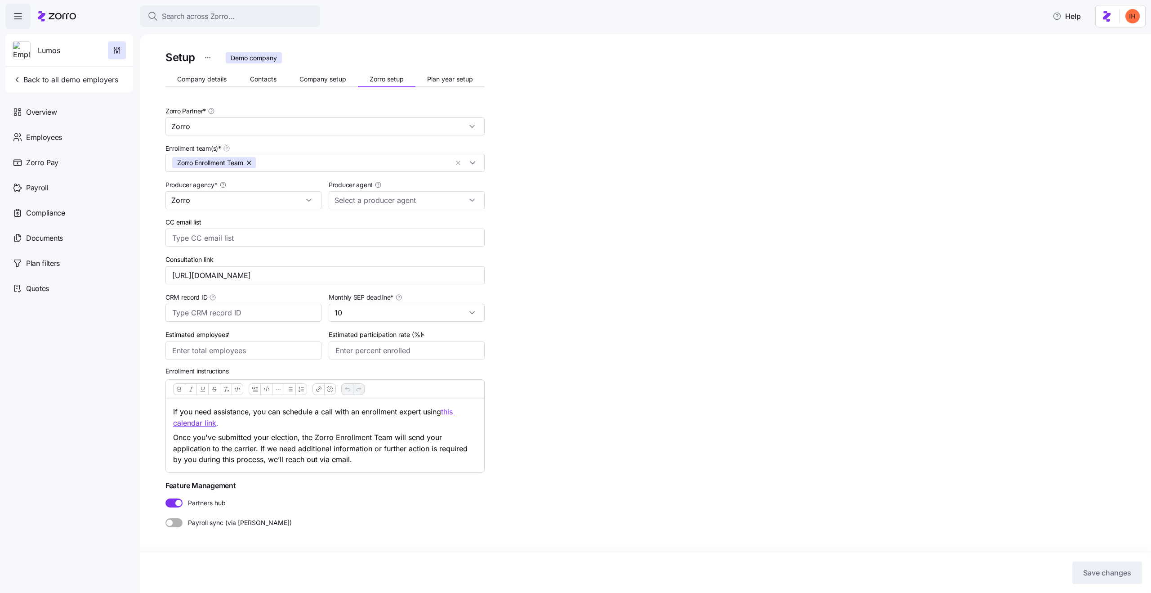
click at [177, 500] on span at bounding box center [178, 503] width 6 height 6
click at [166, 498] on input "Partners hub" at bounding box center [166, 498] width 0 height 0
click at [204, 503] on span "Partners hub" at bounding box center [204, 502] width 43 height 9
click at [166, 498] on input "Partners hub" at bounding box center [166, 498] width 0 height 0
click at [204, 503] on span "Partners hub" at bounding box center [204, 502] width 43 height 9
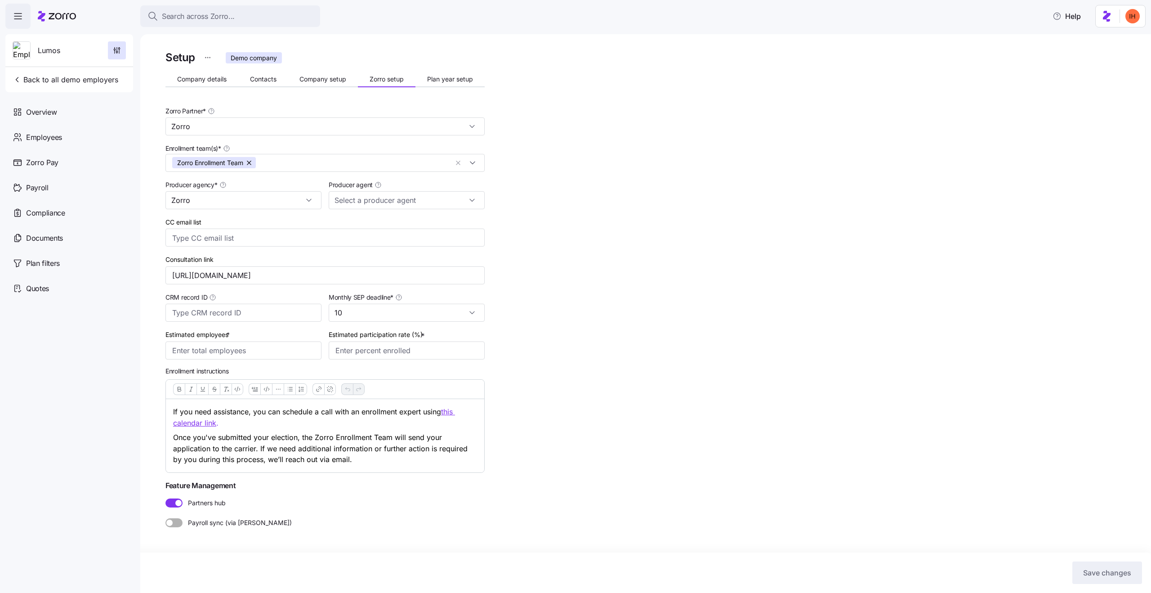
click at [166, 498] on input "Partners hub" at bounding box center [166, 498] width 0 height 0
click at [207, 524] on span "Payroll sync (via [PERSON_NAME])" at bounding box center [237, 522] width 109 height 9
click at [166, 518] on input "Payroll sync (via [PERSON_NAME])" at bounding box center [166, 518] width 0 height 0
click at [207, 524] on span "Payroll sync (via [PERSON_NAME])" at bounding box center [237, 522] width 109 height 9
click at [166, 518] on input "Payroll sync (via [PERSON_NAME])" at bounding box center [166, 518] width 0 height 0
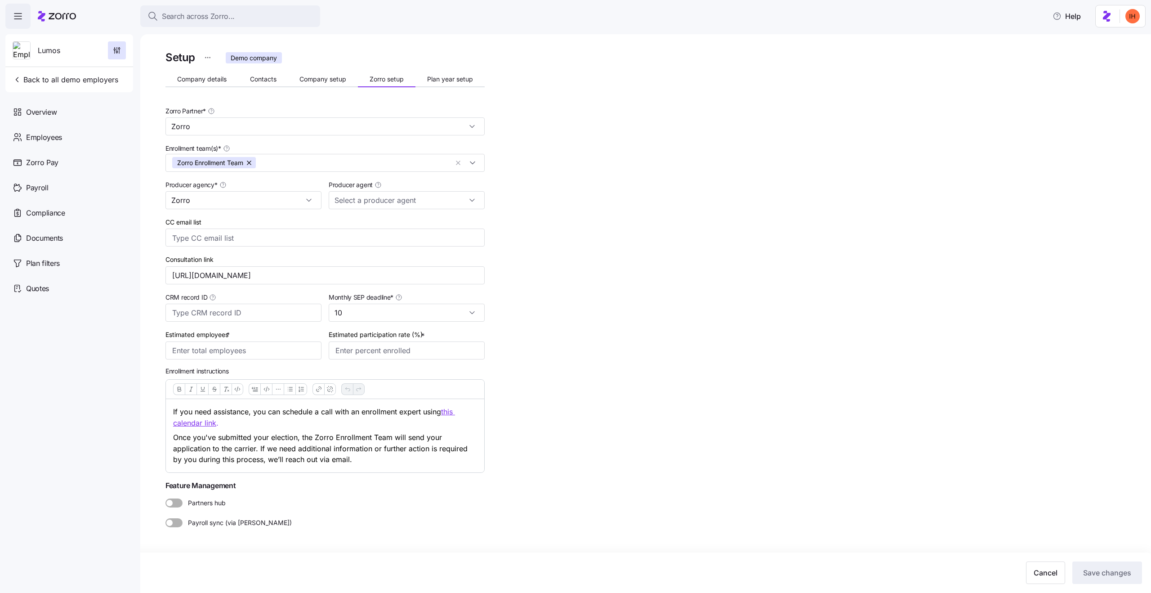
click at [349, 511] on div "Payroll sync (via [PERSON_NAME])" at bounding box center [325, 521] width 327 height 20
click at [212, 502] on span "Partners hub" at bounding box center [204, 502] width 43 height 9
click at [166, 498] on input "Partners hub" at bounding box center [166, 498] width 0 height 0
click at [239, 237] on input "CC email list" at bounding box center [316, 238] width 288 height 12
click at [233, 359] on div "Setup Demo company Company details Contacts Company setup Zorro setup Plan year…" at bounding box center [325, 310] width 319 height 522
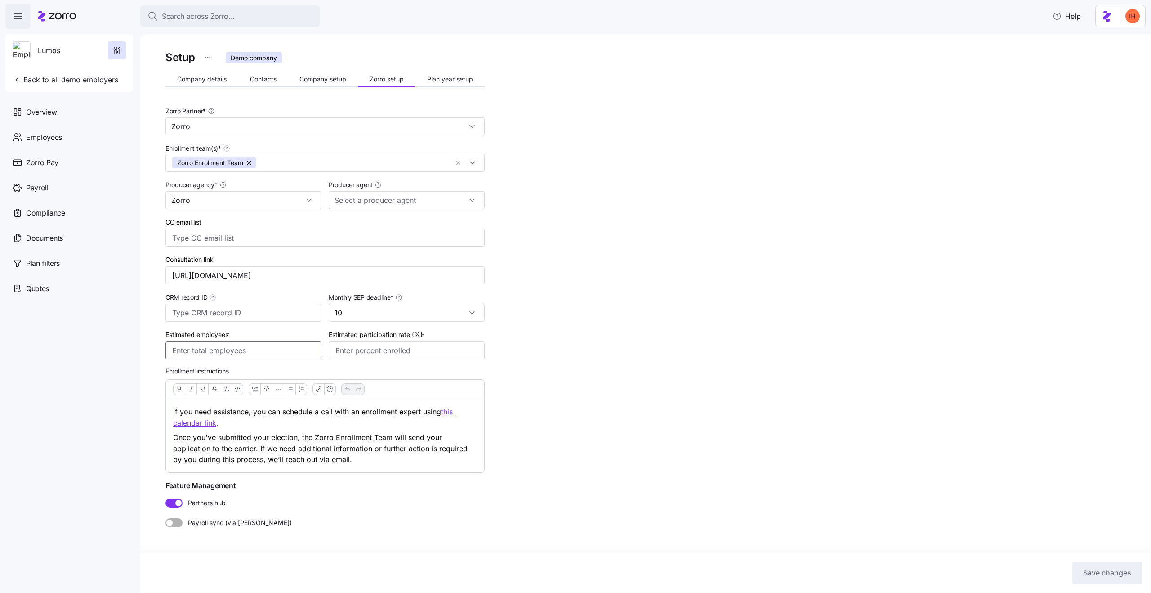
click at [230, 355] on input "Estimated employees *" at bounding box center [244, 350] width 156 height 18
type input "100"
click at [378, 345] on input "Estimated participation rate (%) *" at bounding box center [407, 350] width 156 height 18
type input "50%"
click at [733, 408] on div "Setup Demo company Company details Contacts Company setup Zorro setup Plan year…" at bounding box center [652, 310] width 973 height 522
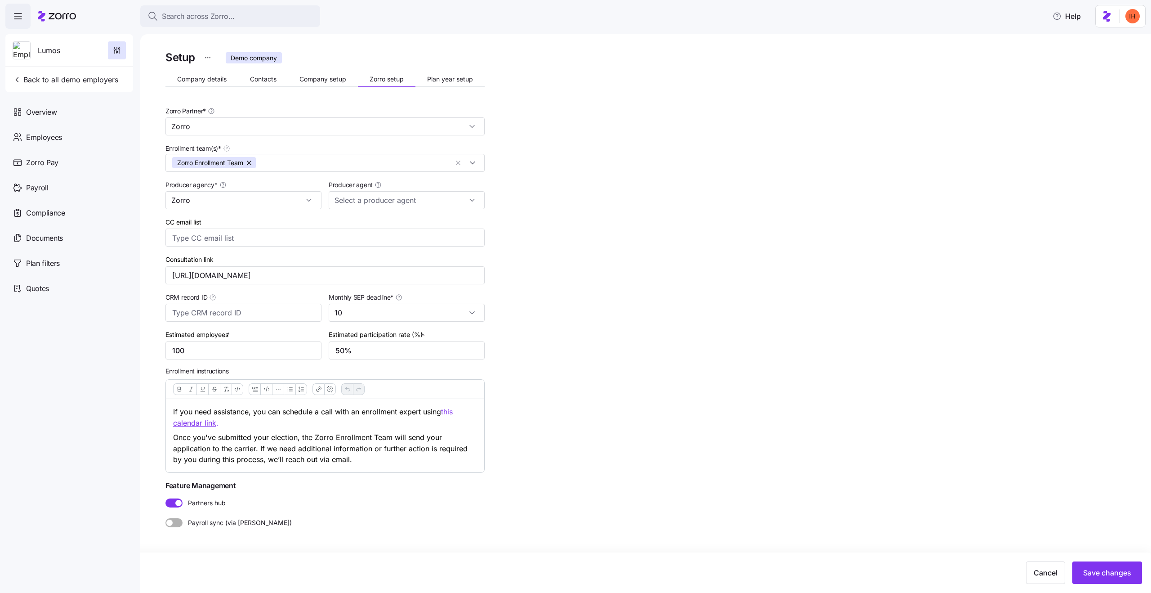
click at [183, 505] on span "Partners hub" at bounding box center [204, 502] width 43 height 9
click at [166, 498] on input "Partners hub" at bounding box center [166, 498] width 0 height 0
click at [183, 505] on span "Partners hub" at bounding box center [204, 502] width 43 height 9
click at [166, 498] on input "Partners hub" at bounding box center [166, 498] width 0 height 0
click at [1114, 565] on button "Save changes" at bounding box center [1108, 572] width 70 height 22
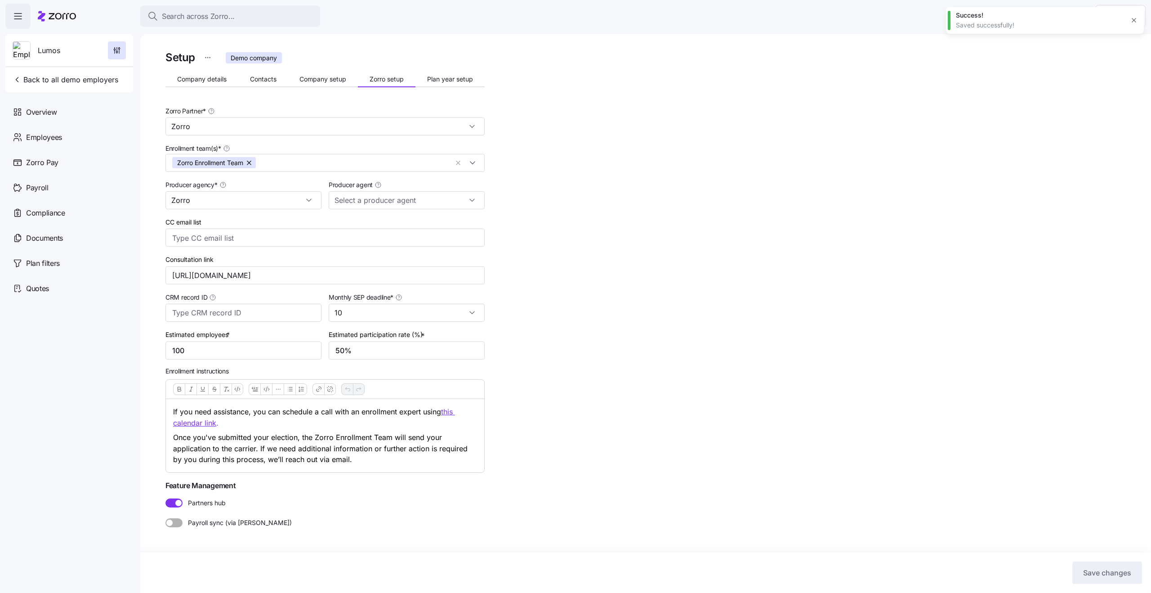
click at [208, 503] on span "Partners hub" at bounding box center [204, 502] width 43 height 9
click at [166, 498] on input "Partners hub" at bounding box center [166, 498] width 0 height 0
click at [1045, 569] on span "Cancel" at bounding box center [1046, 572] width 24 height 11
click at [209, 505] on span "Partners hub" at bounding box center [204, 502] width 43 height 9
click at [166, 498] on input "Partners hub" at bounding box center [166, 498] width 0 height 0
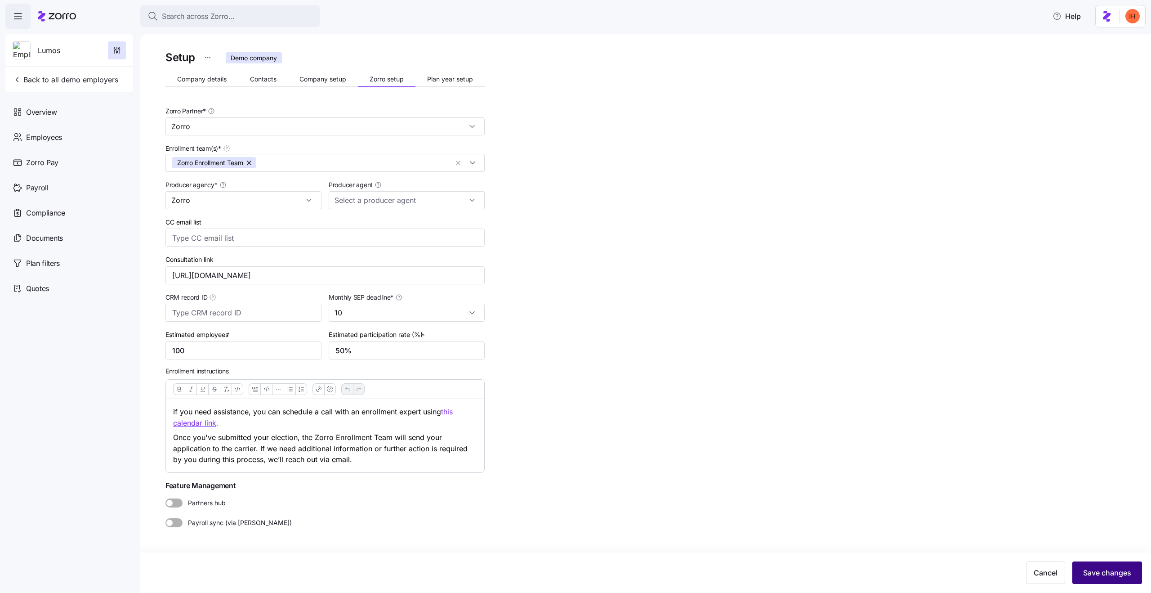
click at [1116, 570] on span "Save changes" at bounding box center [1107, 572] width 48 height 11
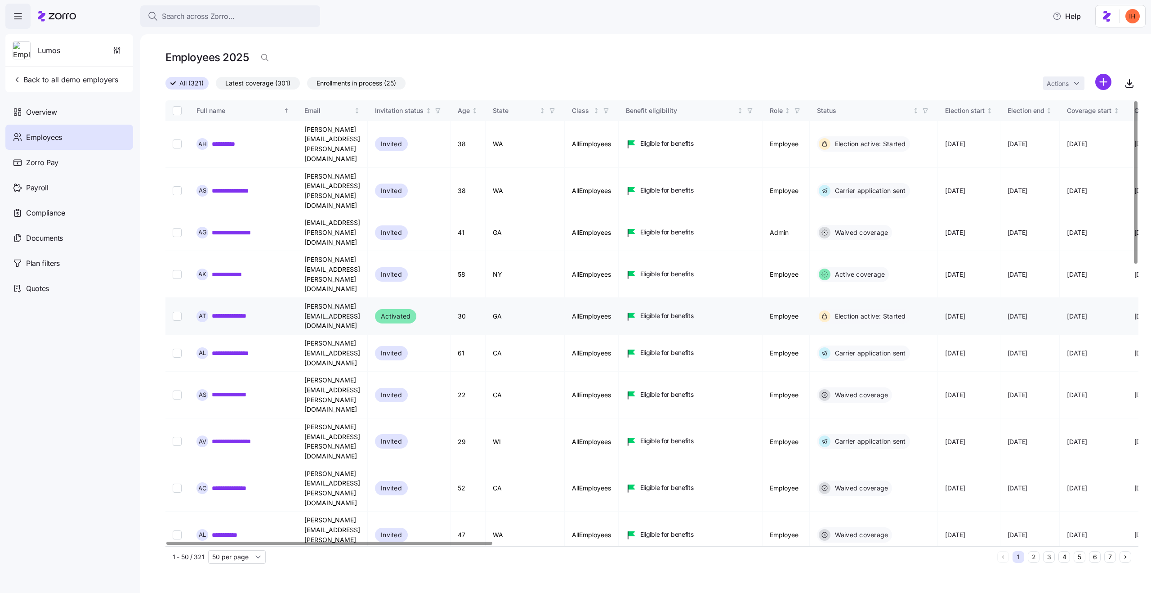
click at [229, 311] on link "**********" at bounding box center [231, 315] width 39 height 9
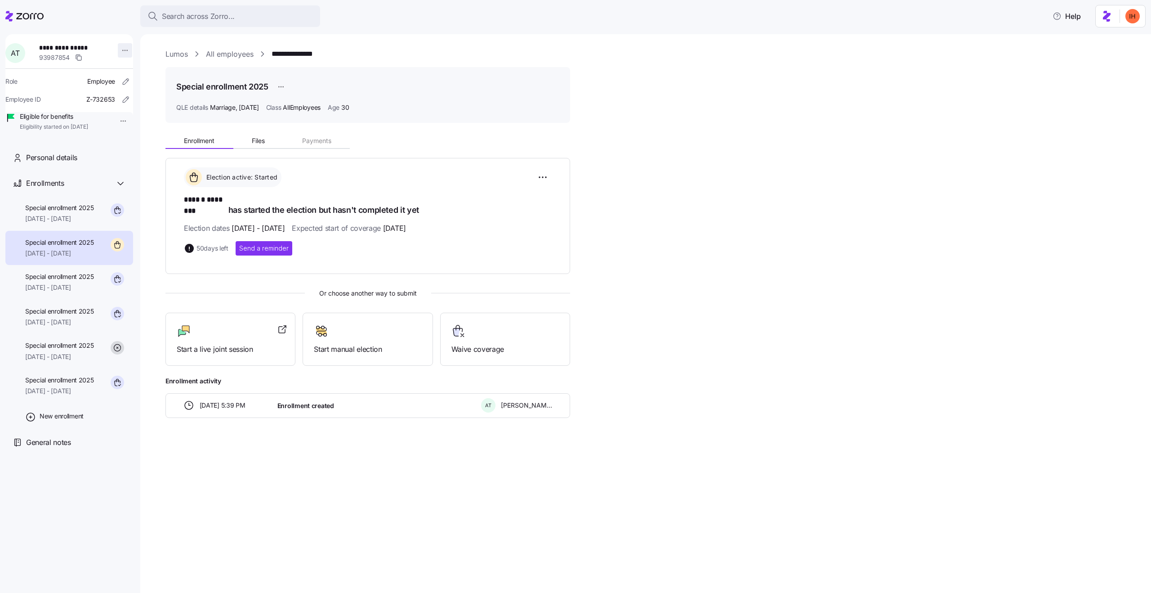
click at [116, 52] on html "**********" at bounding box center [575, 293] width 1151 height 587
click at [155, 114] on div "Log in as" at bounding box center [144, 115] width 27 height 10
click at [171, 54] on link "Lumos" at bounding box center [177, 54] width 22 height 11
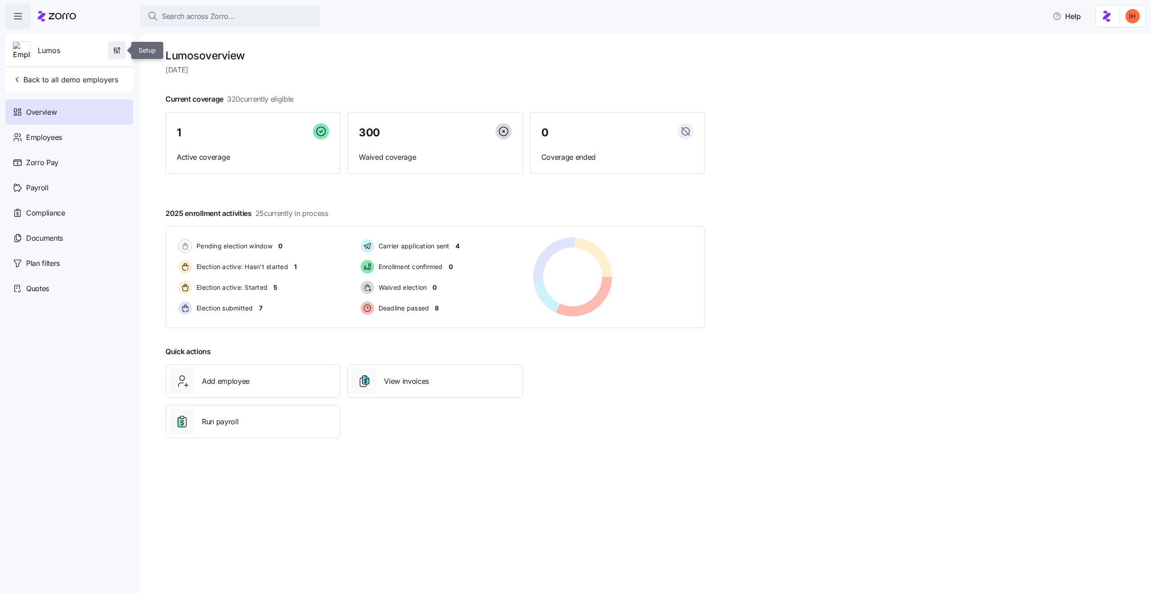
click at [120, 51] on icon "button" at bounding box center [116, 50] width 9 height 9
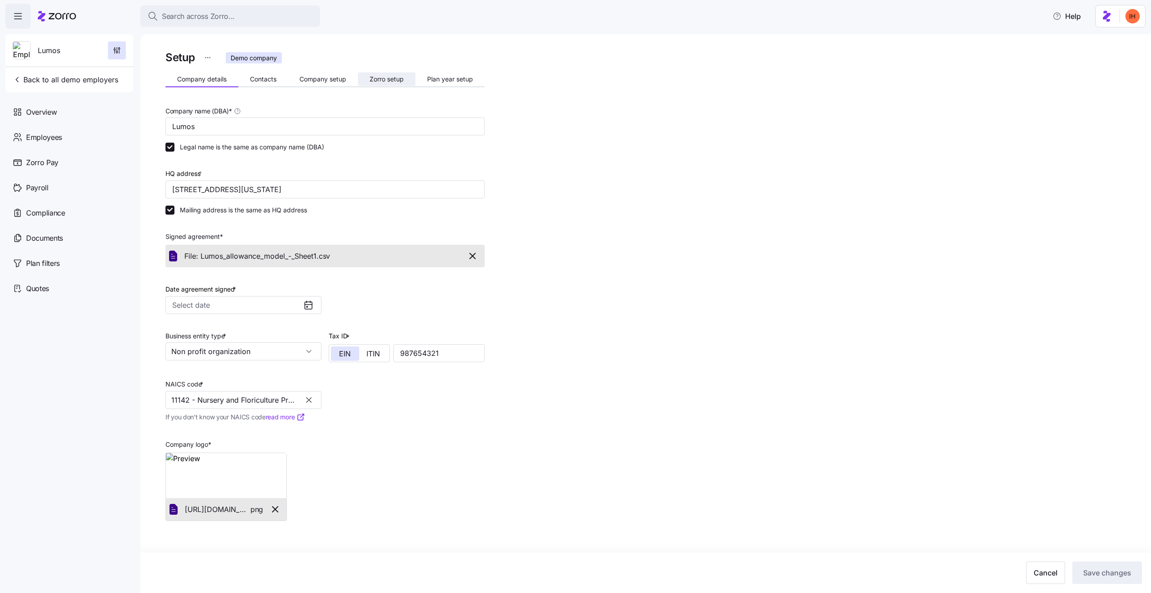
click at [380, 81] on span "Zorro setup" at bounding box center [387, 79] width 34 height 6
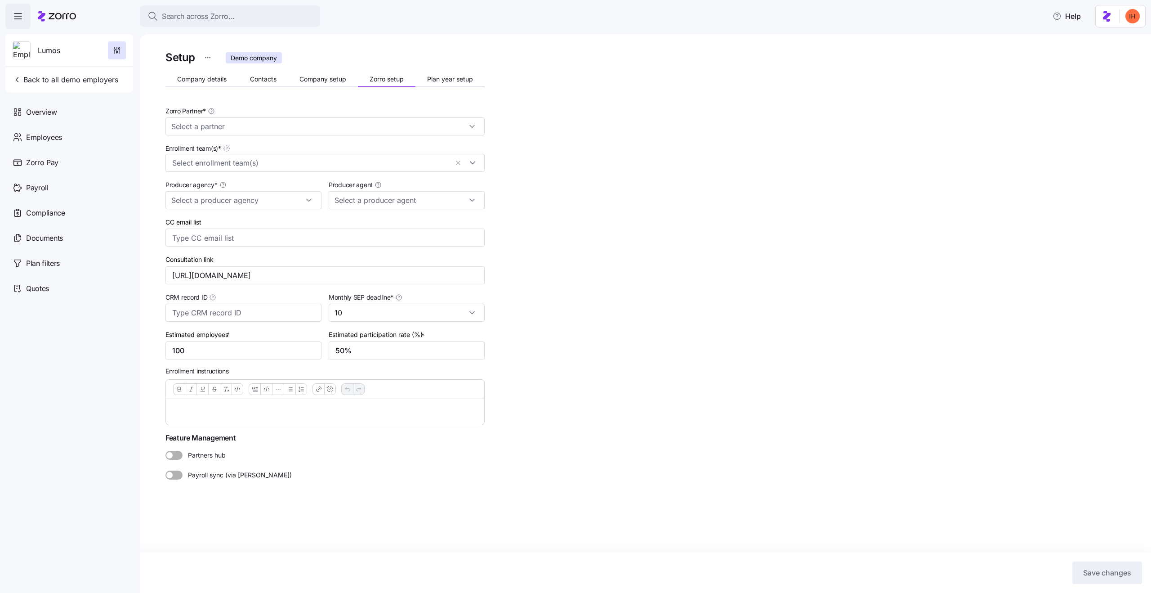
type input "Zorro"
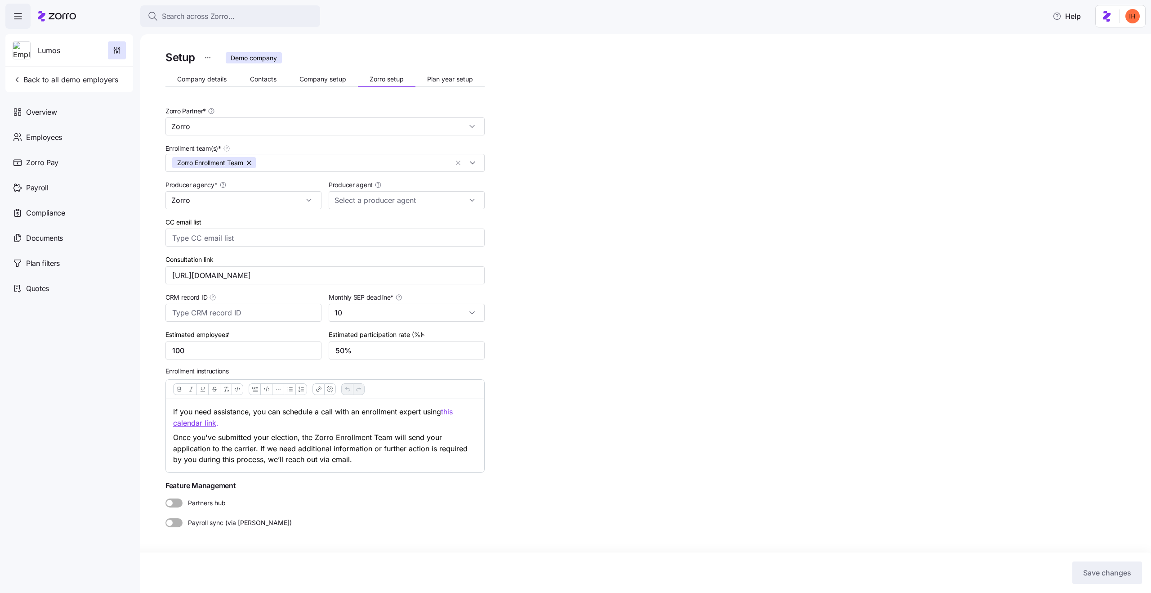
click at [203, 505] on span "Partners hub" at bounding box center [204, 502] width 43 height 9
click at [166, 498] on input "Partners hub" at bounding box center [166, 498] width 0 height 0
click at [1115, 575] on span "Save changes" at bounding box center [1107, 572] width 48 height 11
click at [219, 521] on span "Payroll sync (via [PERSON_NAME])" at bounding box center [237, 522] width 109 height 9
click at [166, 518] on input "Payroll sync (via [PERSON_NAME])" at bounding box center [166, 518] width 0 height 0
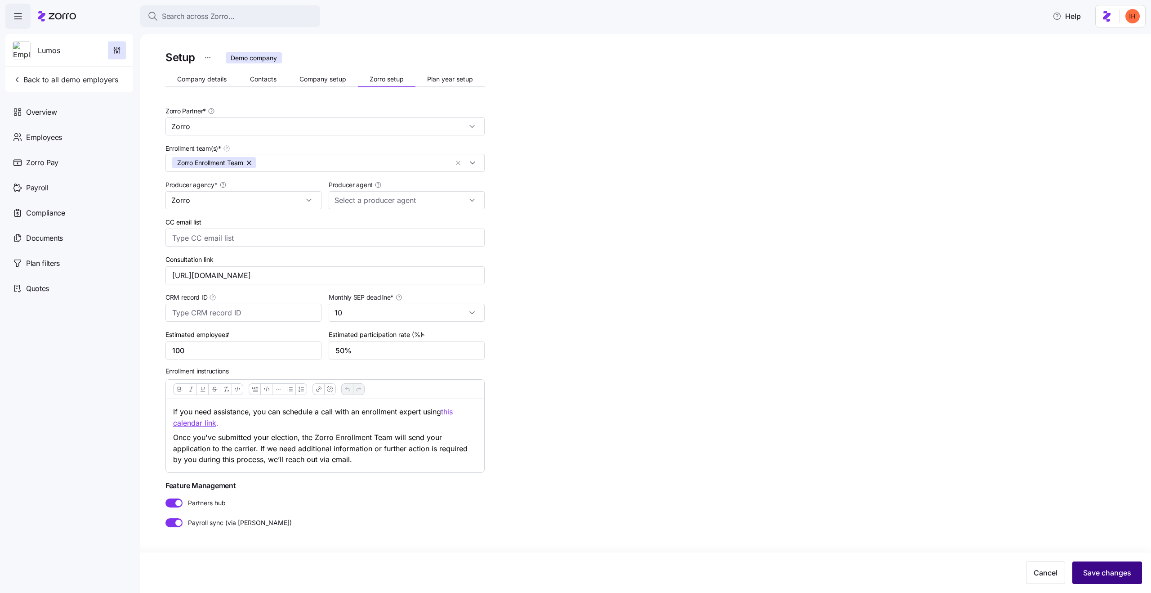
click at [1108, 575] on span "Save changes" at bounding box center [1107, 572] width 48 height 11
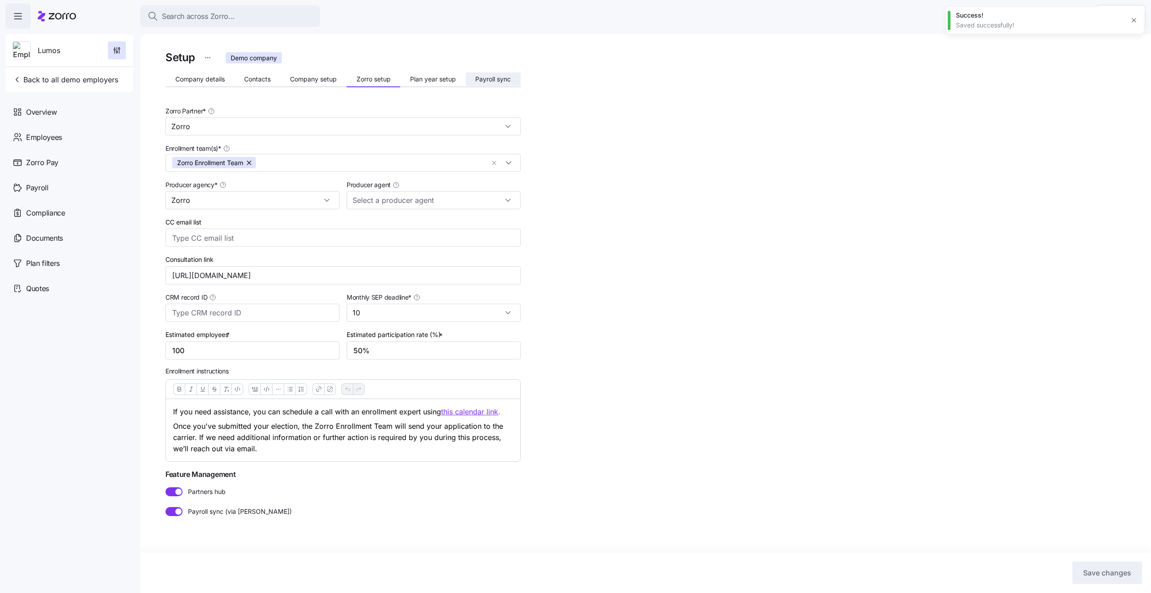
click at [490, 82] on span "Payroll sync" at bounding box center [493, 79] width 36 height 6
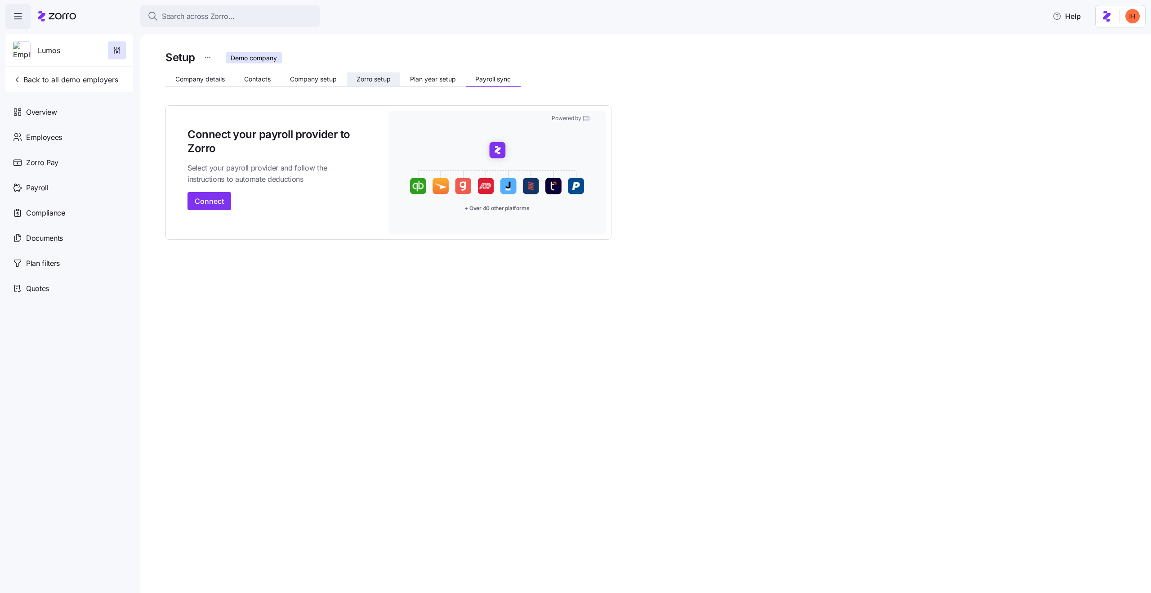
click at [383, 79] on span "Zorro setup" at bounding box center [374, 79] width 34 height 6
